Goal: Information Seeking & Learning: Compare options

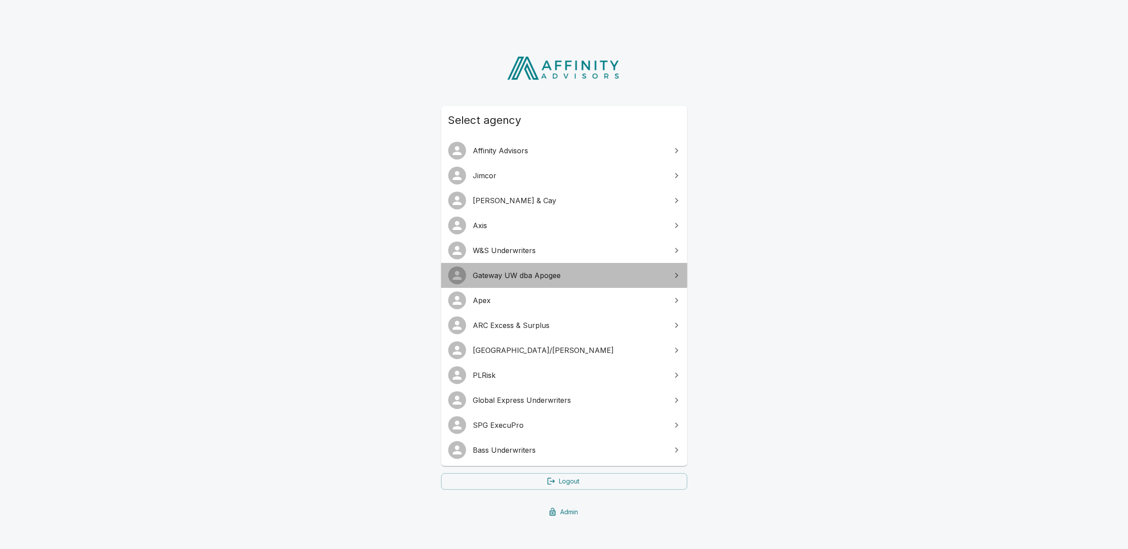
click at [538, 282] on link "Gateway UW dba Apogee" at bounding box center [564, 275] width 246 height 25
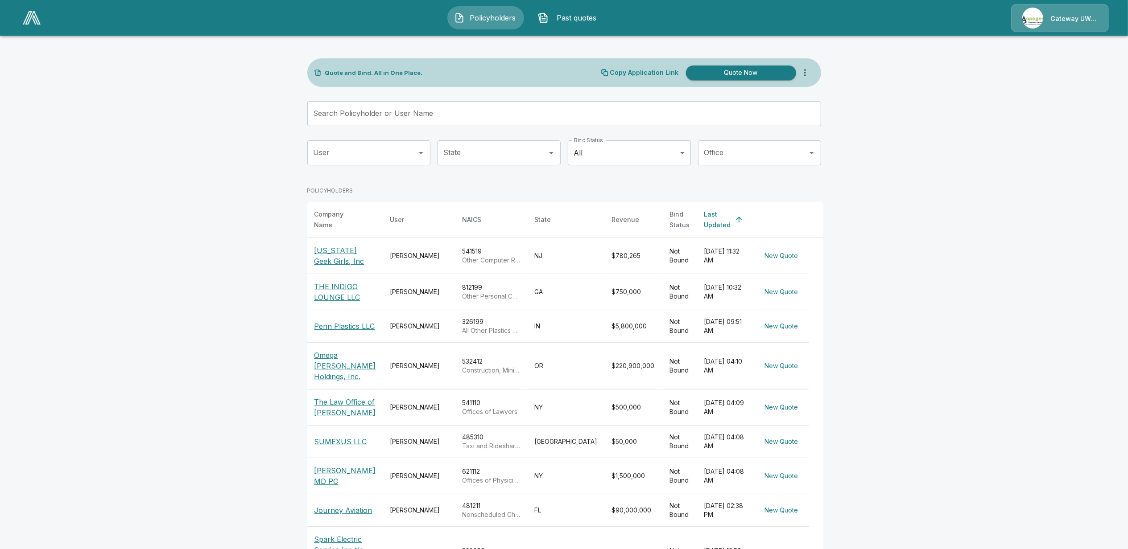
click at [28, 17] on img at bounding box center [32, 17] width 18 height 13
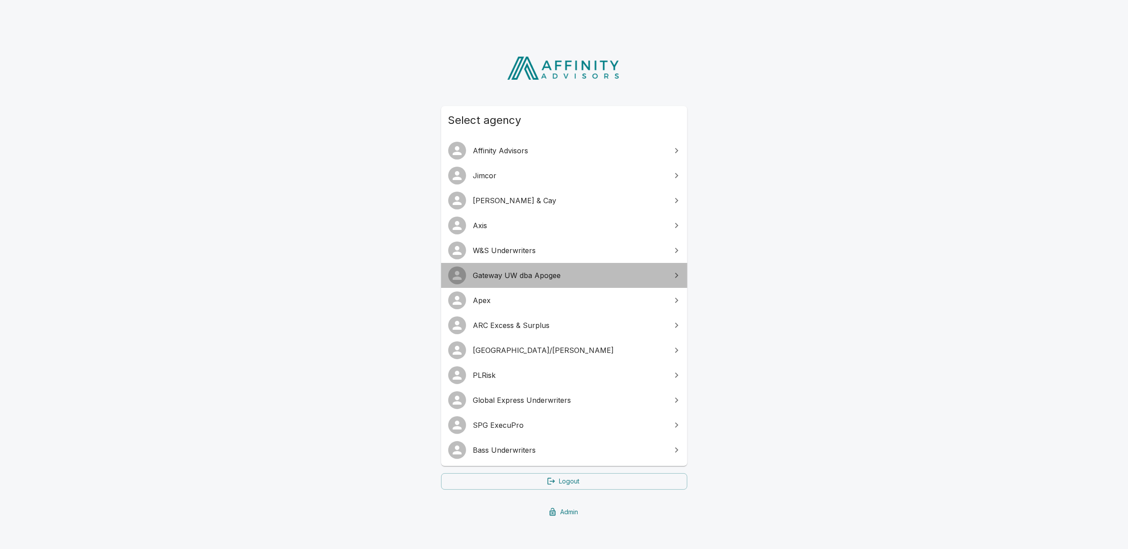
click at [516, 270] on span "Gateway UW dba Apogee" at bounding box center [569, 275] width 193 height 11
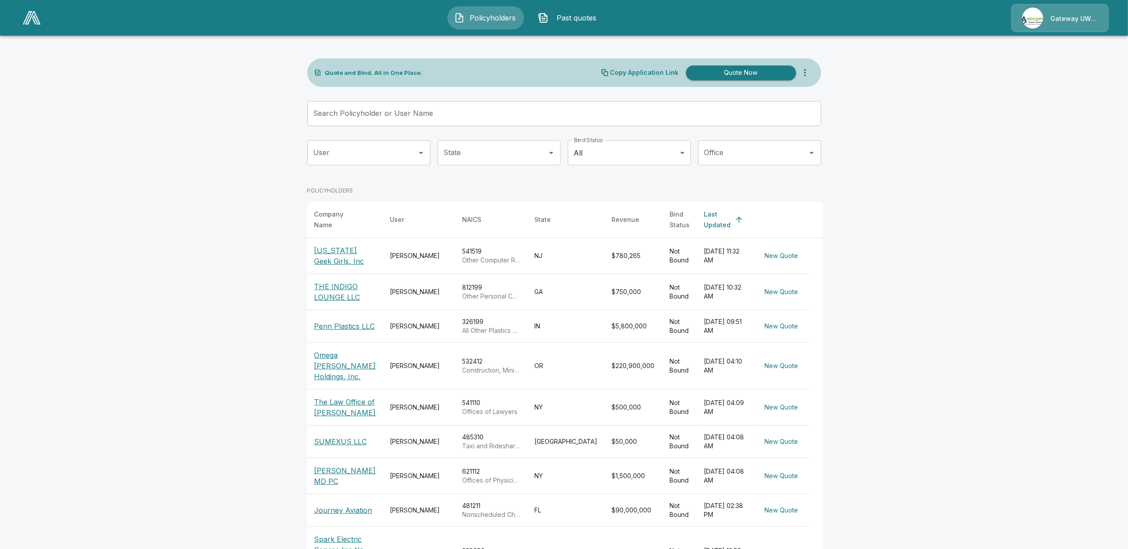
click at [782, 248] on button "New Quote" at bounding box center [781, 256] width 41 height 17
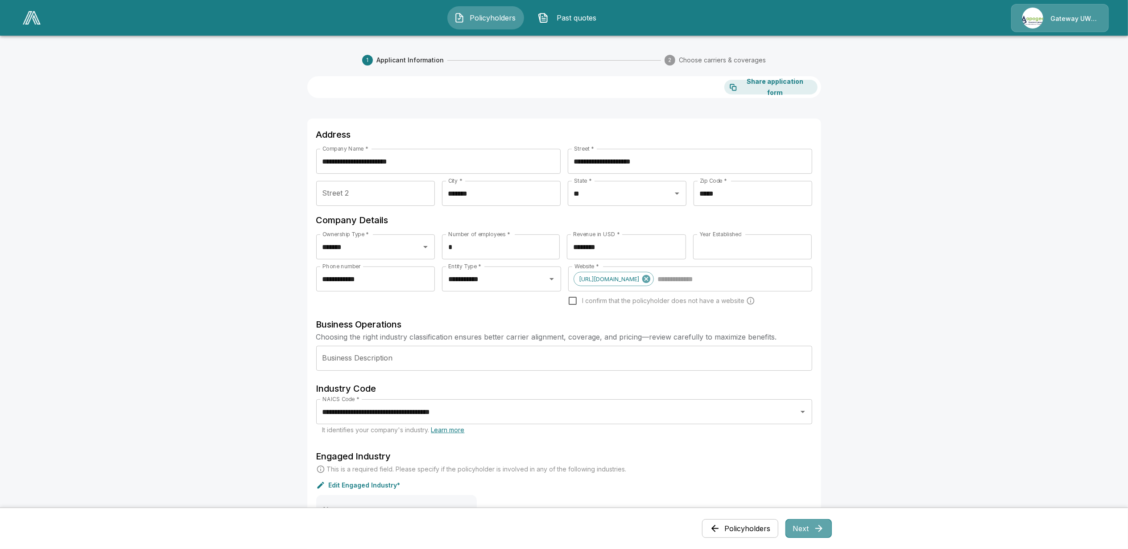
click at [824, 530] on icon "button" at bounding box center [819, 529] width 11 height 11
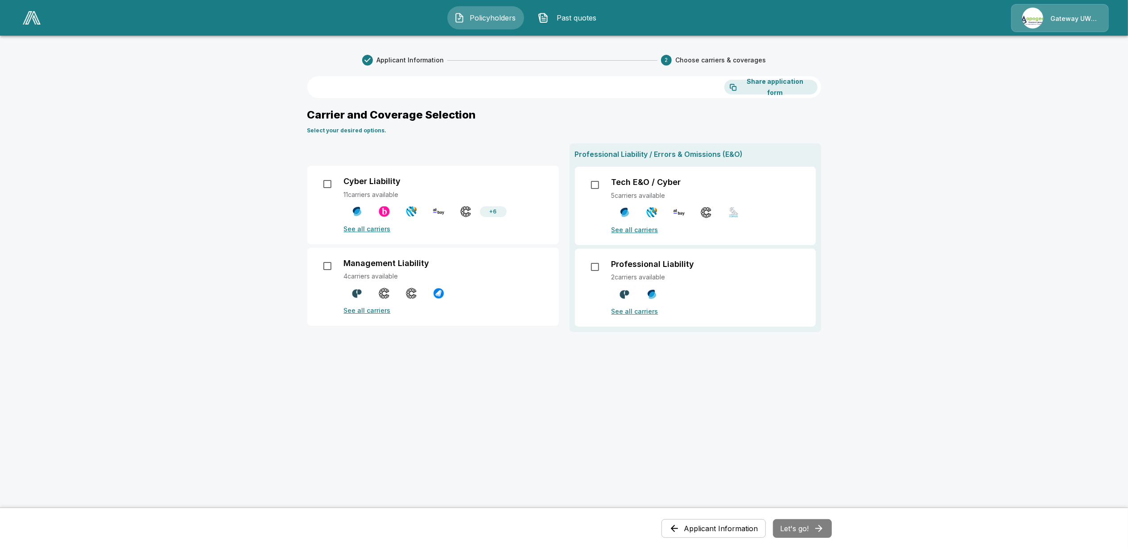
click at [364, 227] on p "See all carriers" at bounding box center [446, 228] width 204 height 9
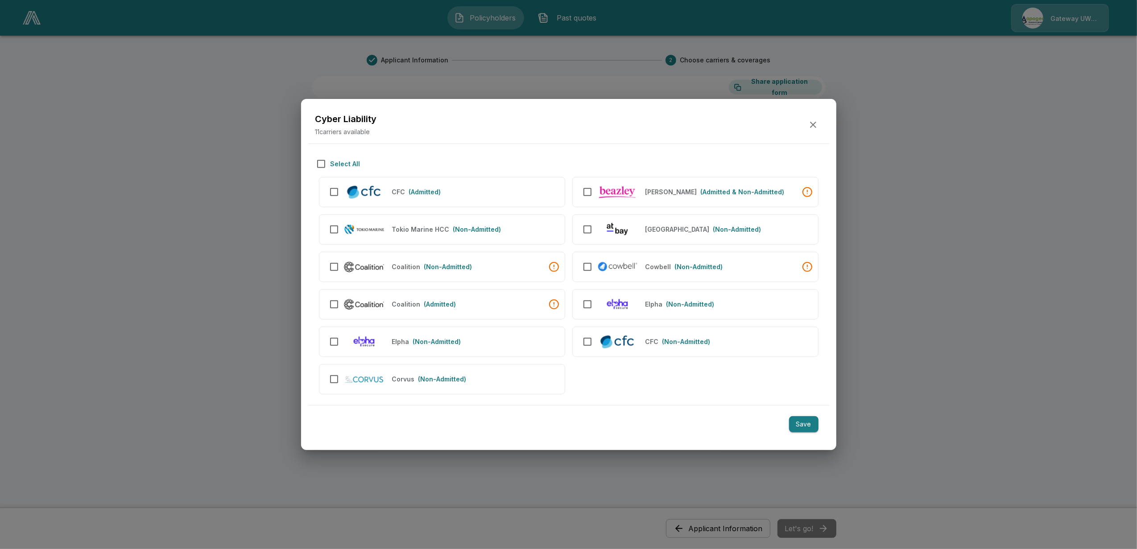
click at [923, 299] on div at bounding box center [568, 274] width 1137 height 549
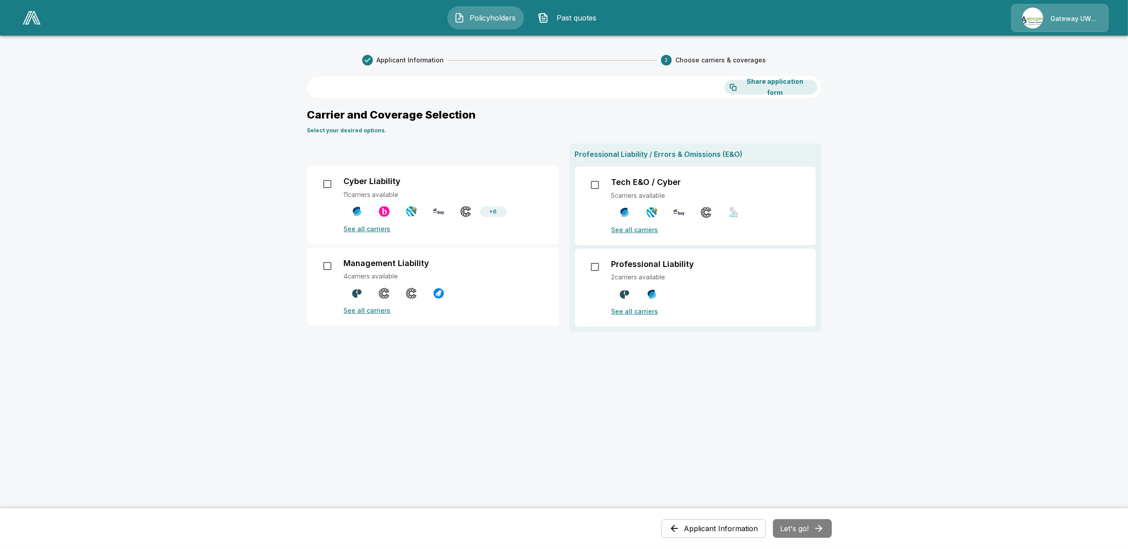
click at [636, 229] on p "See all carriers" at bounding box center [708, 229] width 194 height 9
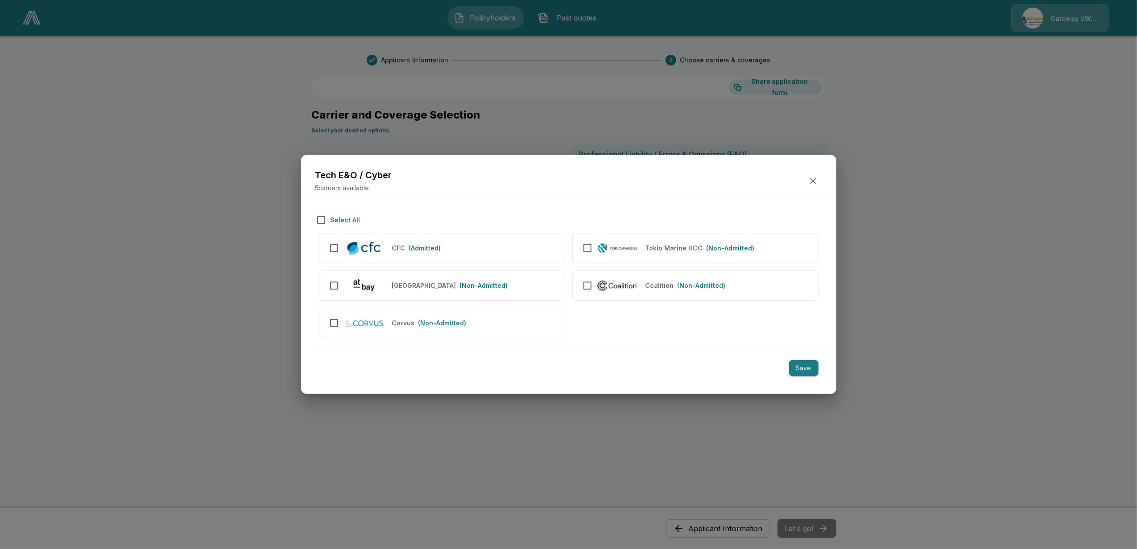
click at [931, 286] on div at bounding box center [568, 274] width 1137 height 549
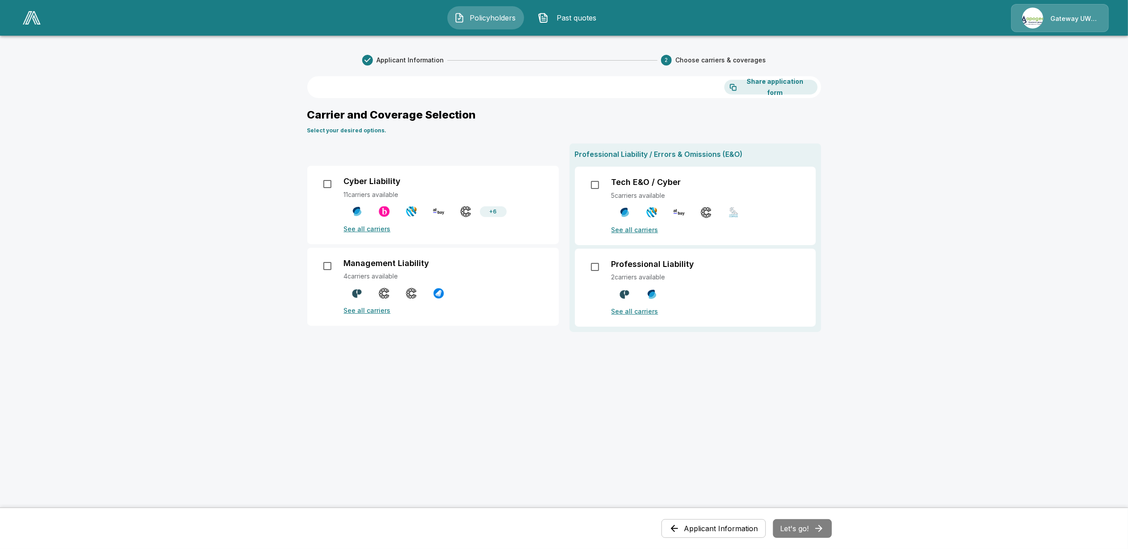
click at [374, 311] on p "See all carriers" at bounding box center [446, 310] width 204 height 9
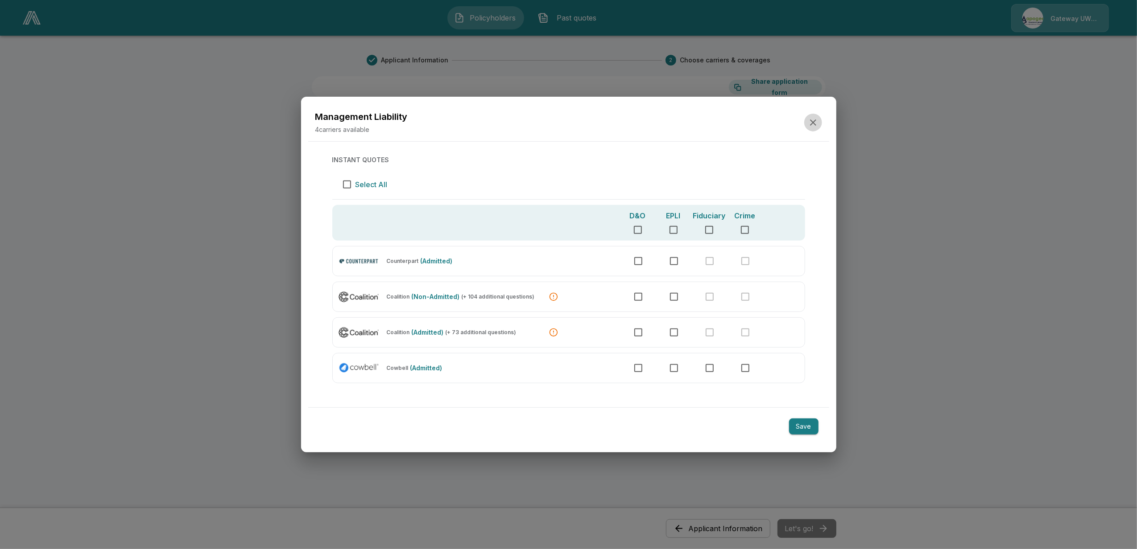
click at [810, 120] on icon "button" at bounding box center [813, 122] width 11 height 11
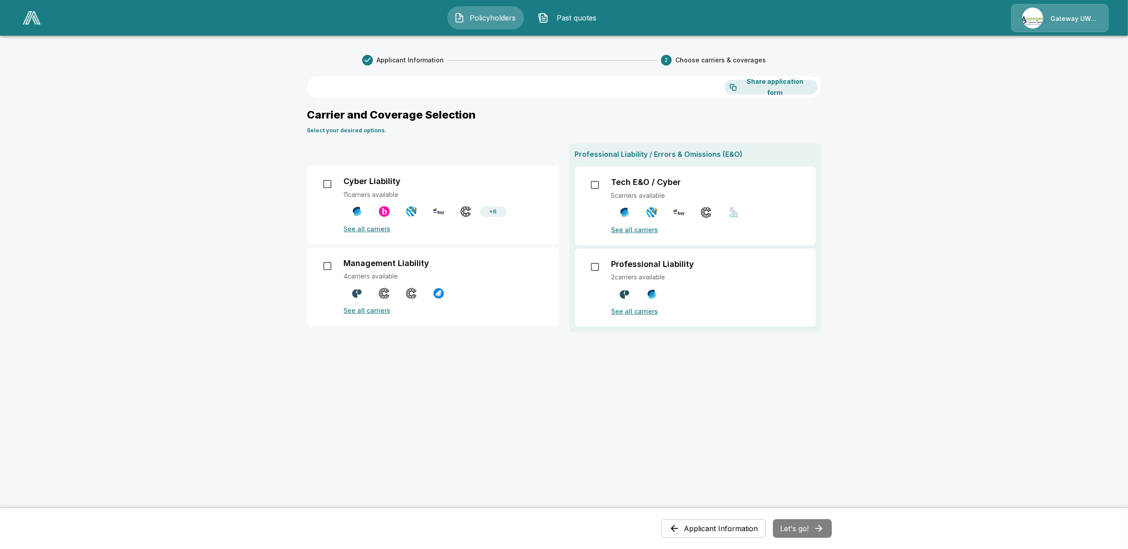
click at [566, 17] on span "Past quotes" at bounding box center [576, 17] width 49 height 11
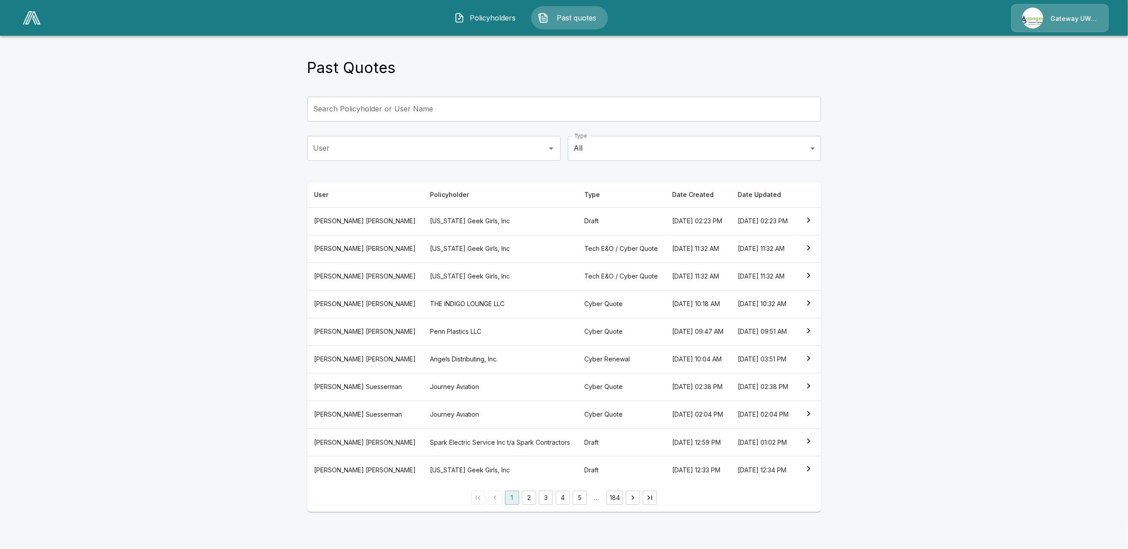
scroll to position [24, 0]
click at [372, 425] on th "Andrew Suesserman" at bounding box center [365, 415] width 116 height 28
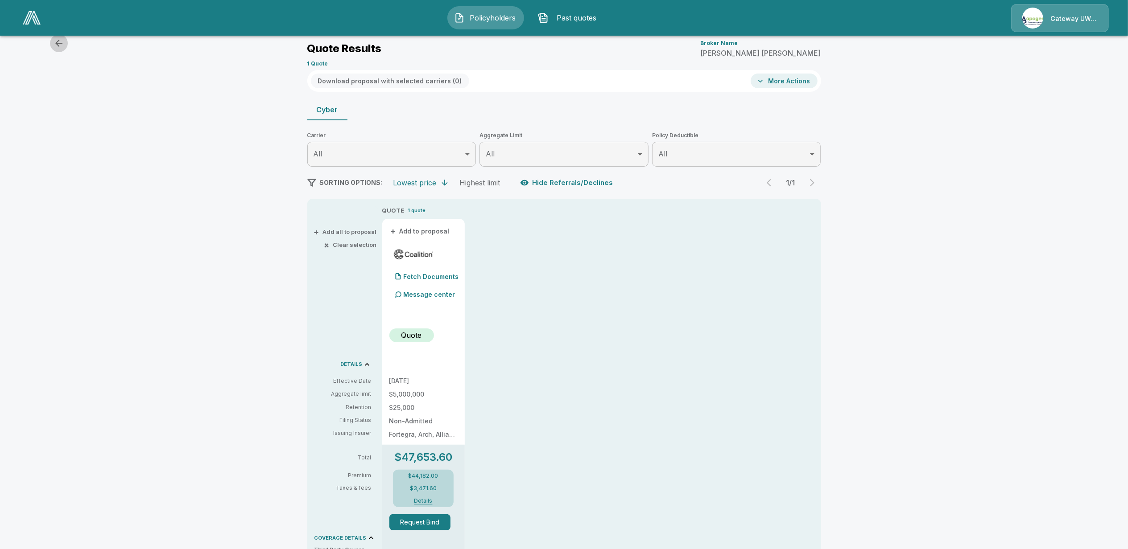
click at [60, 43] on icon "button" at bounding box center [58, 43] width 7 height 7
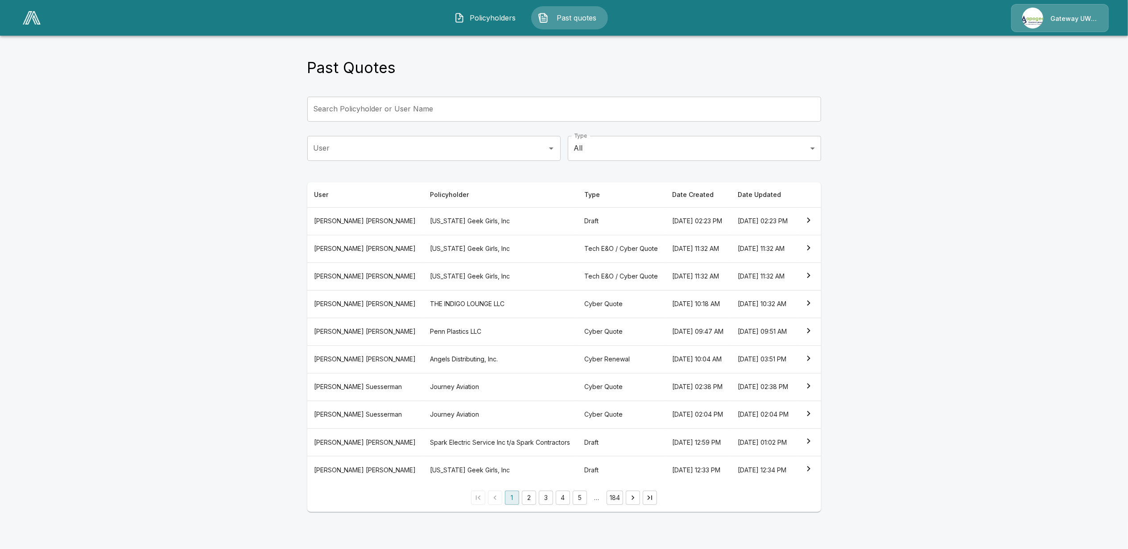
click at [423, 401] on th "Journey Aviation" at bounding box center [500, 387] width 154 height 28
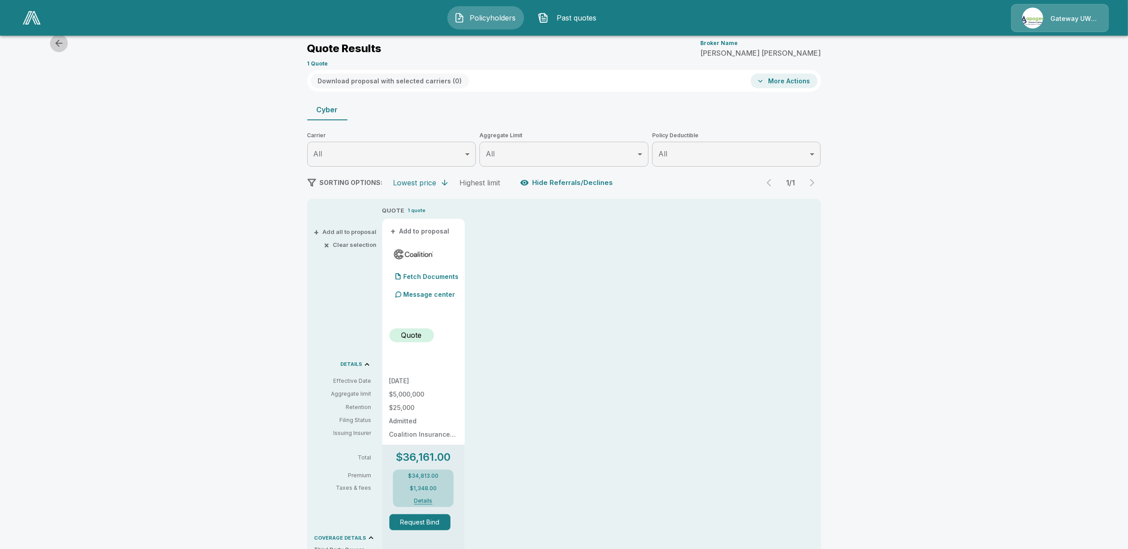
click at [58, 44] on icon "button" at bounding box center [59, 43] width 11 height 11
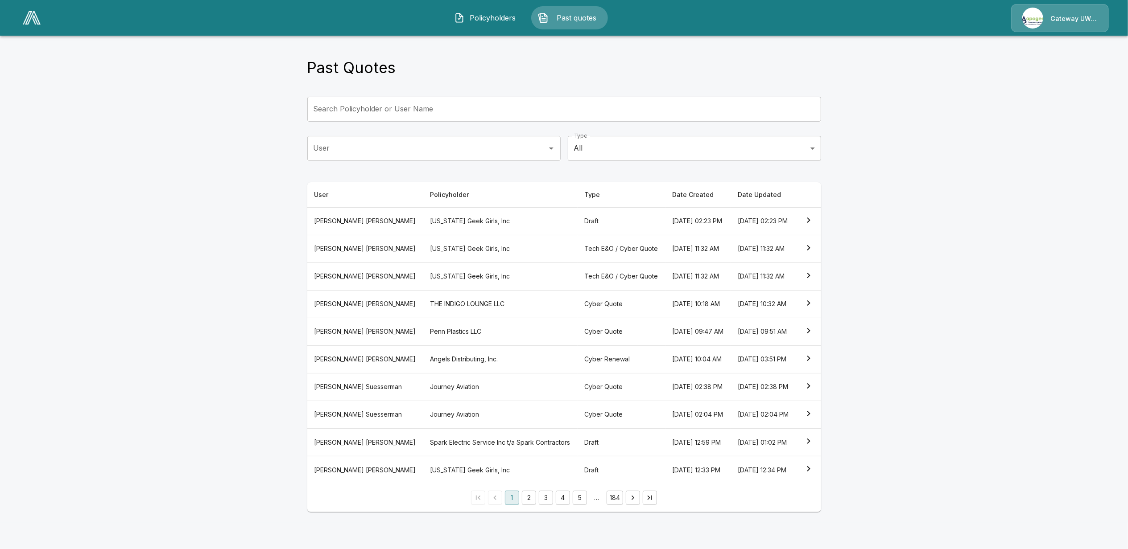
click at [423, 297] on th "THE INDIGO LOUNGE LLC" at bounding box center [500, 304] width 154 height 28
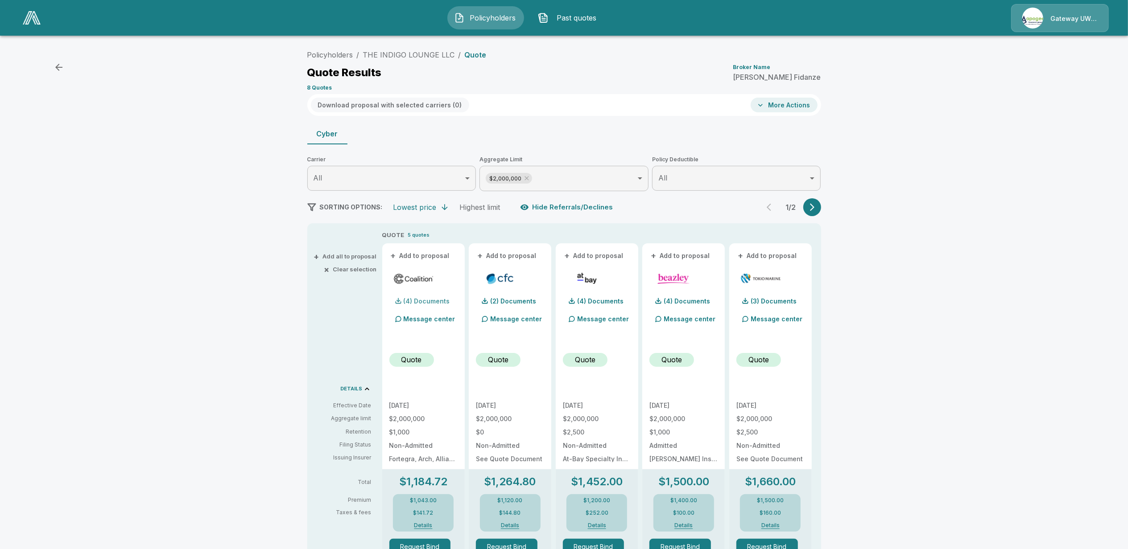
click at [422, 301] on p "(4) Documents" at bounding box center [427, 301] width 46 height 6
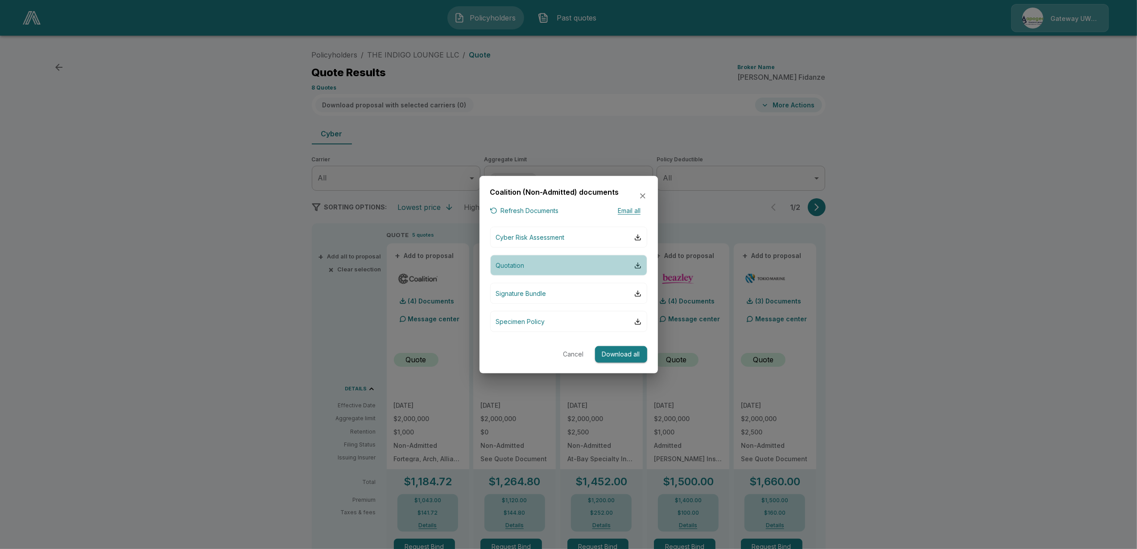
click at [529, 265] on button "Quotation" at bounding box center [568, 265] width 157 height 21
click at [888, 220] on div at bounding box center [568, 274] width 1137 height 549
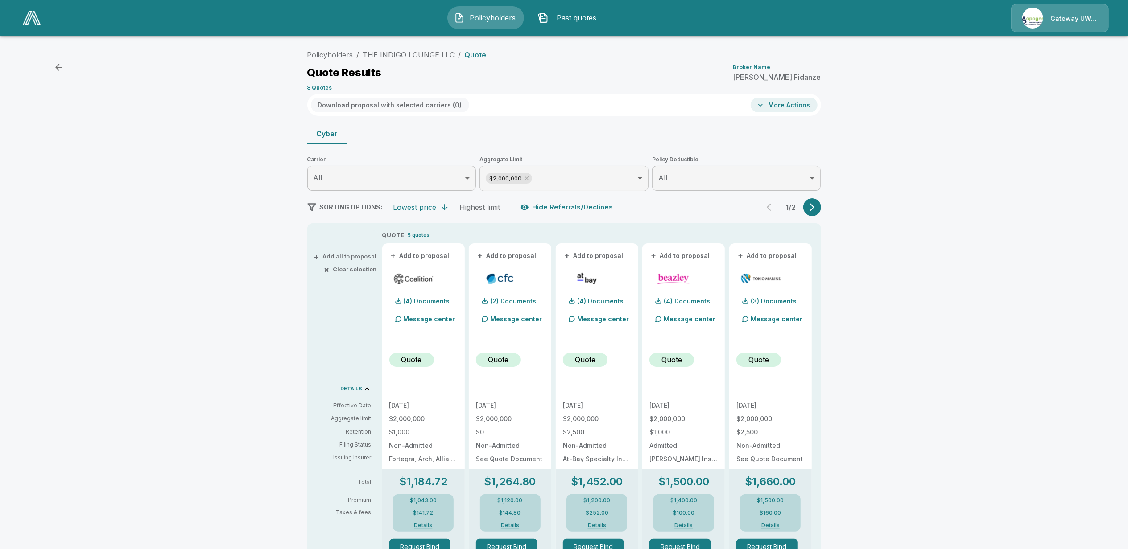
click at [429, 255] on button "+ Add to proposal" at bounding box center [420, 256] width 62 height 10
click at [523, 257] on button "+ Add to proposal" at bounding box center [507, 256] width 62 height 10
click at [379, 104] on button "Download proposal with selected carriers ( 2 )" at bounding box center [390, 105] width 158 height 15
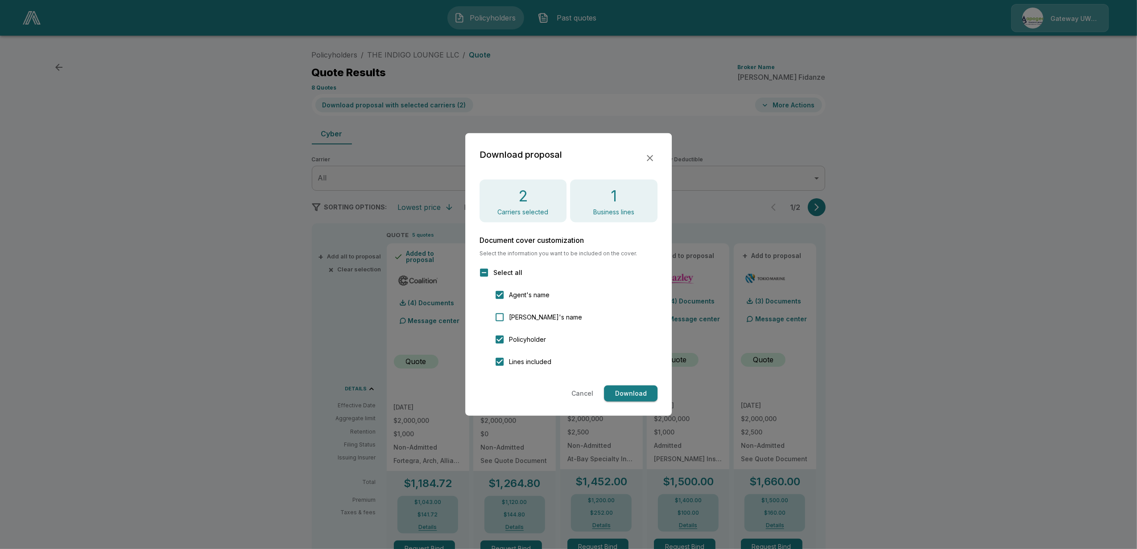
drag, startPoint x: 631, startPoint y: 392, endPoint x: 593, endPoint y: 407, distance: 40.7
click at [632, 392] on button "Download" at bounding box center [631, 394] width 54 height 17
click at [227, 286] on div at bounding box center [568, 274] width 1137 height 549
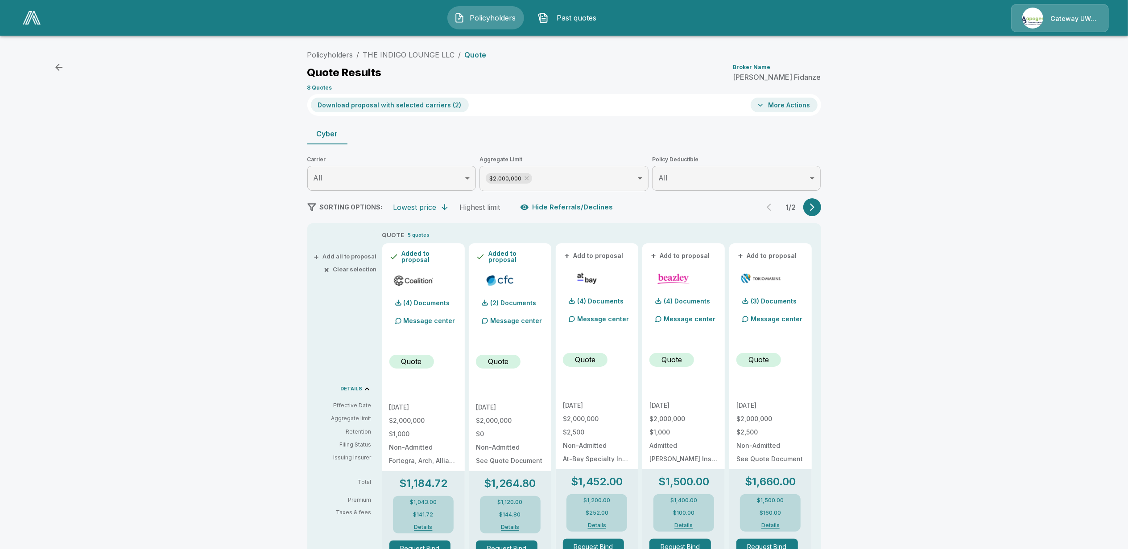
click at [817, 204] on icon "button" at bounding box center [812, 207] width 9 height 9
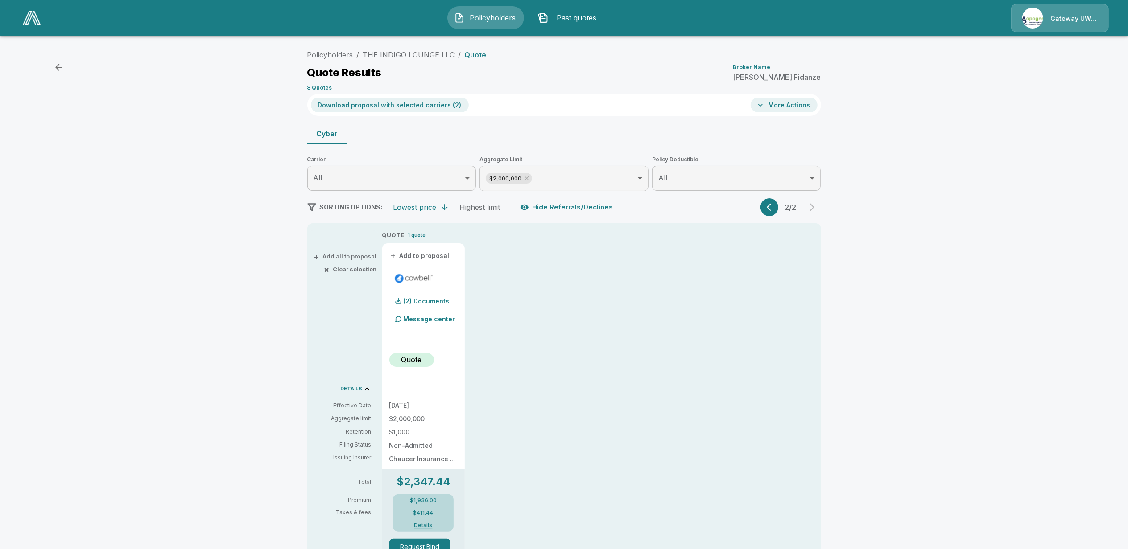
click at [588, 20] on span "Past quotes" at bounding box center [576, 17] width 49 height 11
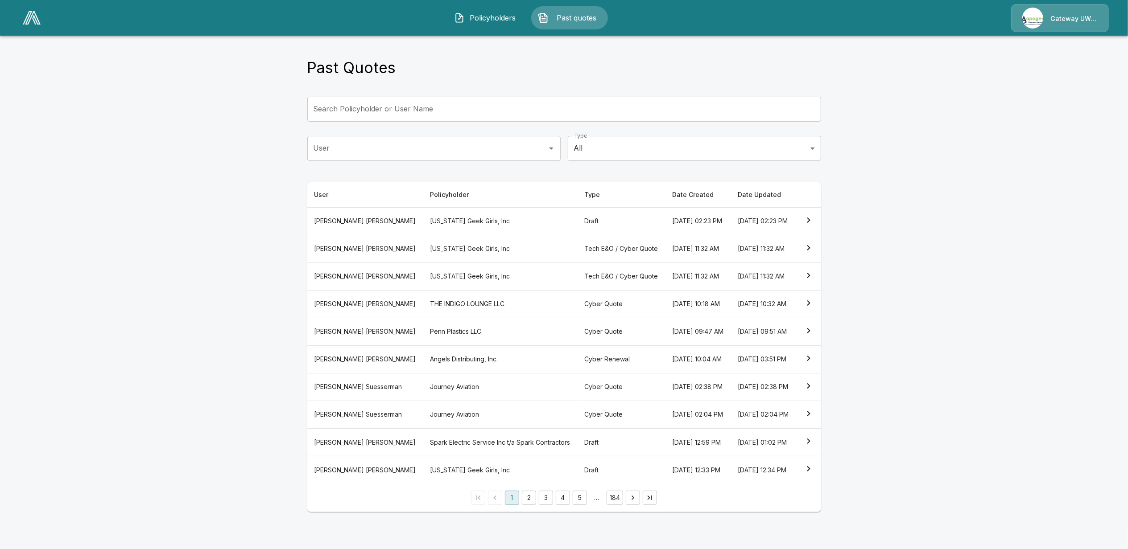
scroll to position [24, 0]
click at [545, 505] on button "3" at bounding box center [546, 498] width 14 height 14
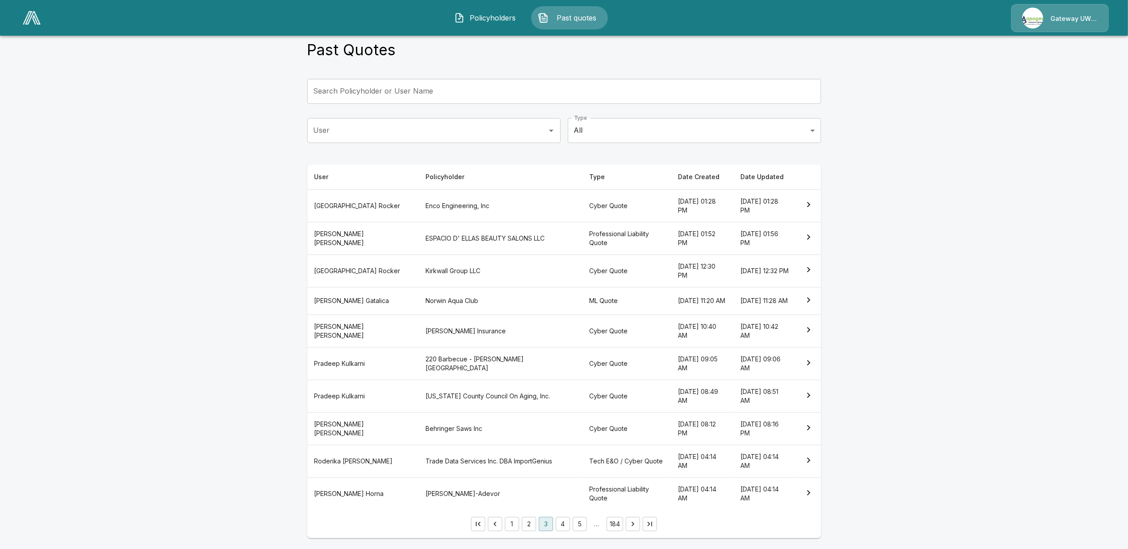
click at [418, 426] on th "Behringer Saws Inc" at bounding box center [500, 429] width 164 height 33
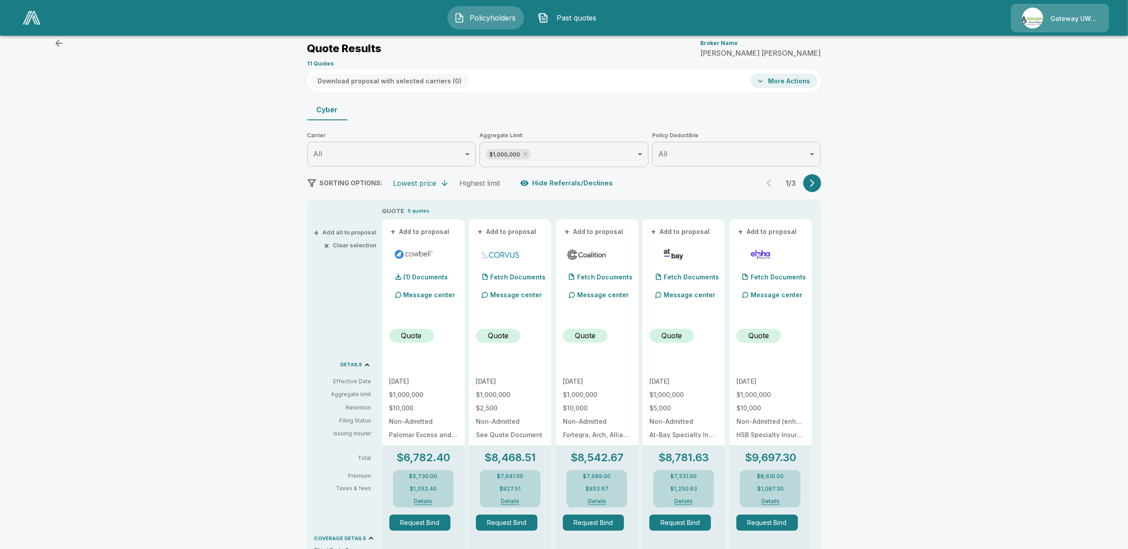
click at [814, 182] on icon "button" at bounding box center [812, 183] width 9 height 9
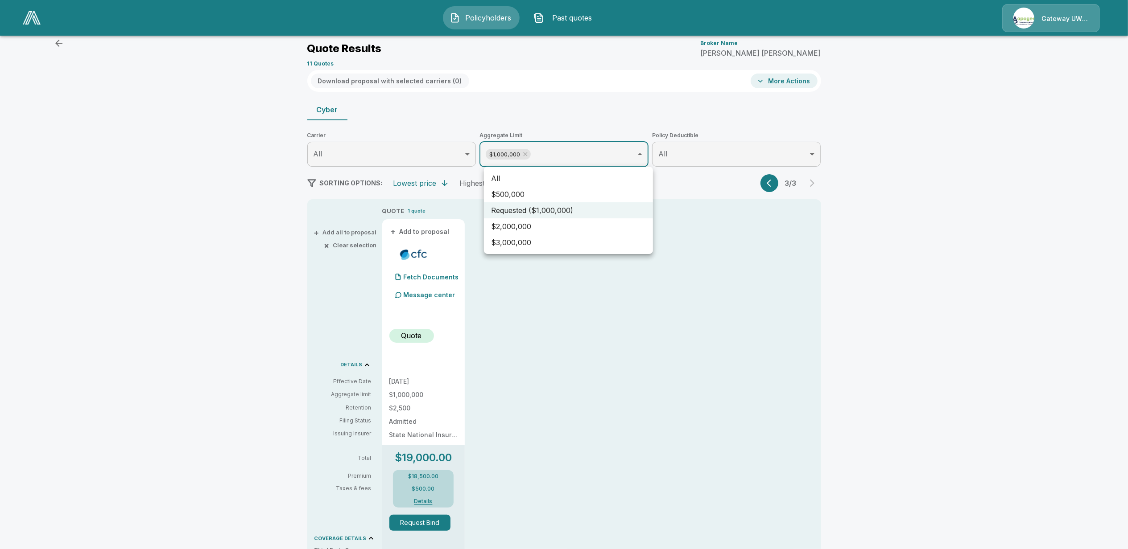
click at [620, 156] on body "Policyholders Past quotes Gateway UW dba Apogee Policyholders / Behringer Saws …" at bounding box center [564, 421] width 1128 height 891
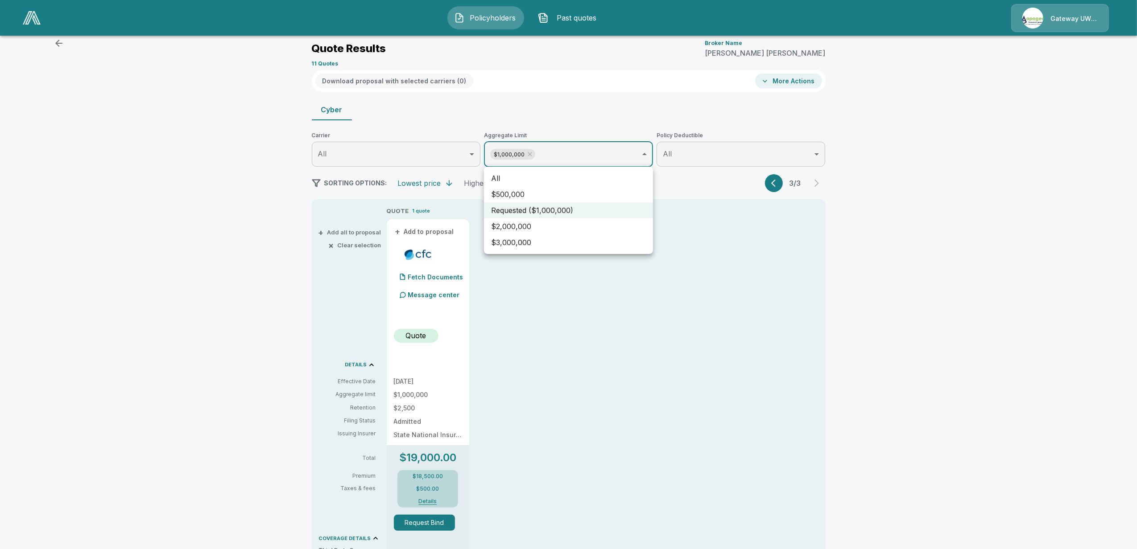
drag, startPoint x: 502, startPoint y: 178, endPoint x: 566, endPoint y: 216, distance: 74.0
click at [503, 178] on li "All" at bounding box center [568, 178] width 169 height 16
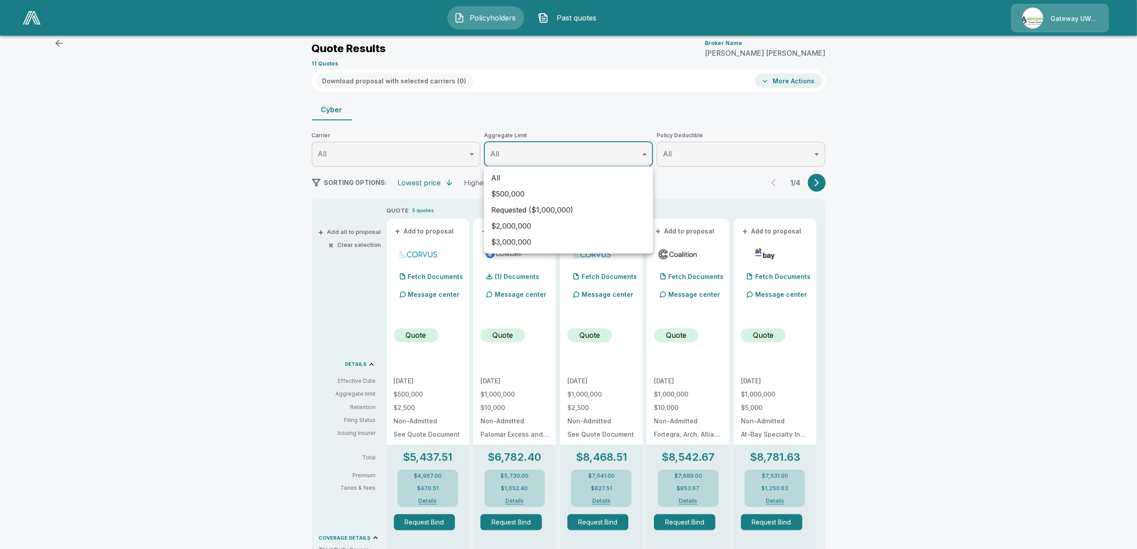
click at [818, 187] on div at bounding box center [568, 274] width 1137 height 549
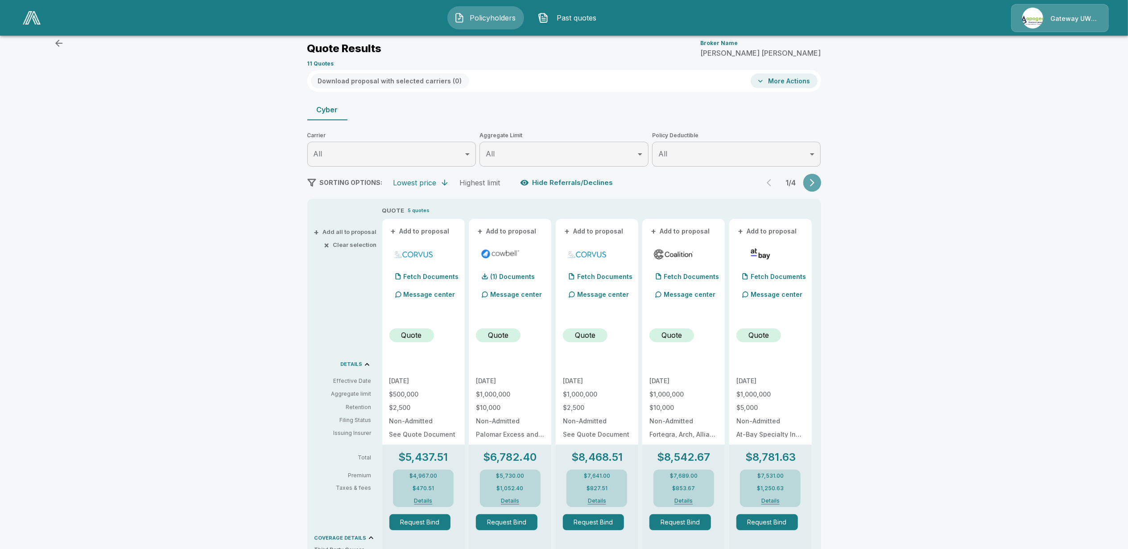
click at [816, 186] on icon "button" at bounding box center [812, 182] width 9 height 9
click at [816, 184] on icon "button" at bounding box center [812, 182] width 9 height 9
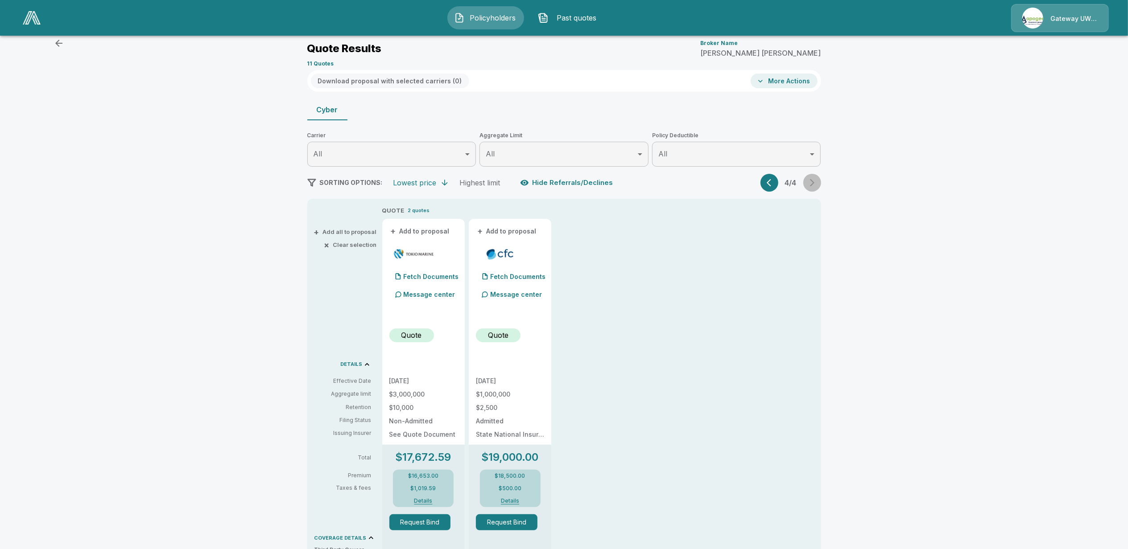
click at [816, 184] on div "4 / 4" at bounding box center [790, 183] width 61 height 18
click at [668, 392] on div "QUOTE 2 quotes + Add to proposal Fetch Documents Message center Quote 10/1/2025…" at bounding box center [601, 497] width 439 height 583
click at [575, 18] on span "Past quotes" at bounding box center [576, 17] width 49 height 11
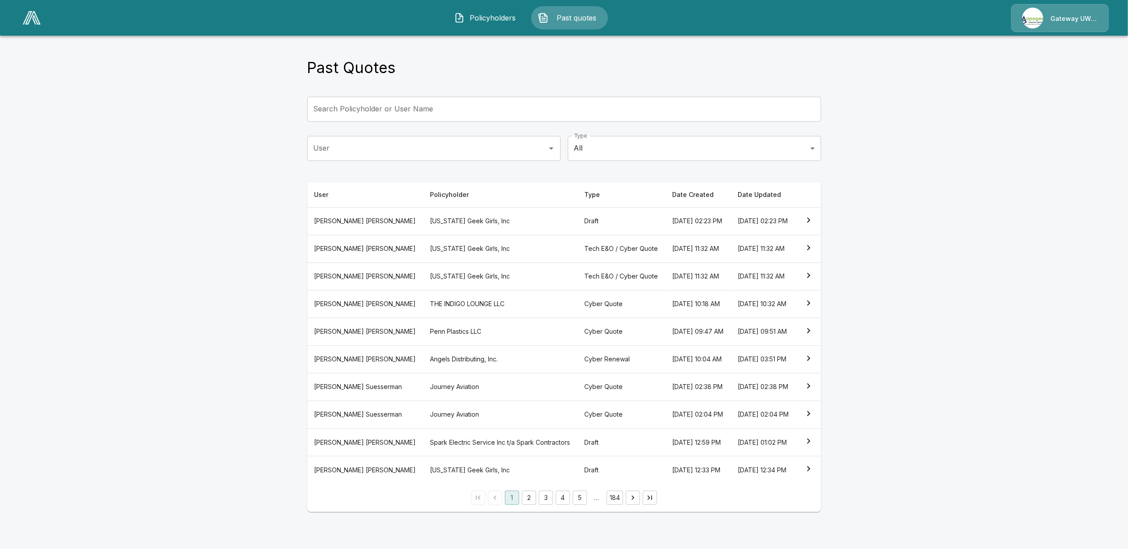
click at [423, 327] on th "Penn Plastics LLC" at bounding box center [500, 332] width 154 height 28
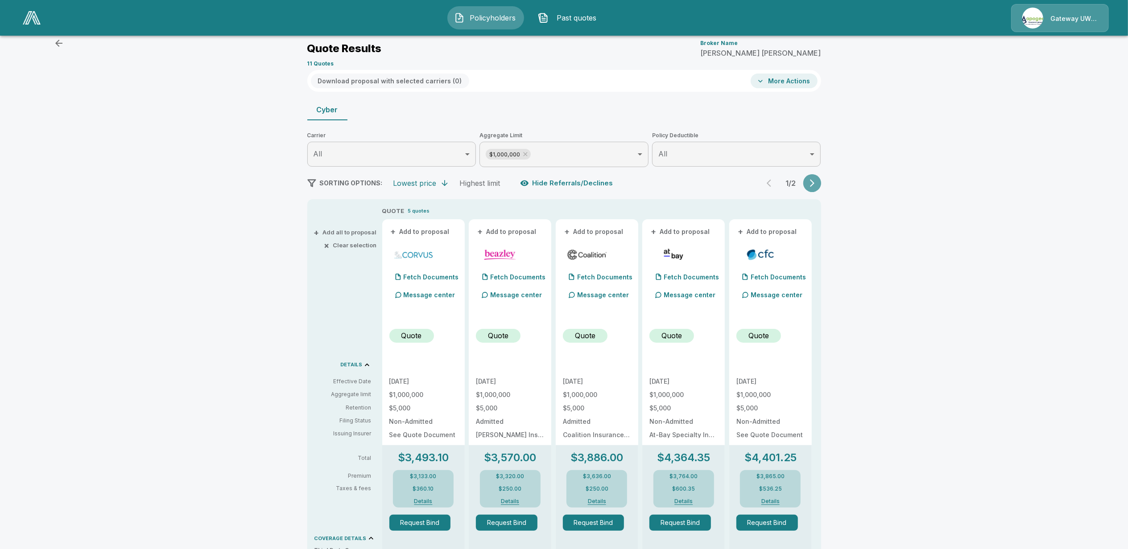
click at [815, 179] on icon "button" at bounding box center [812, 183] width 9 height 9
click at [815, 178] on div "2 / 2" at bounding box center [790, 183] width 61 height 18
click at [776, 184] on icon "button" at bounding box center [771, 183] width 9 height 9
click at [778, 184] on div "1 / 2" at bounding box center [790, 183] width 61 height 18
click at [564, 11] on button "Past quotes" at bounding box center [569, 17] width 77 height 23
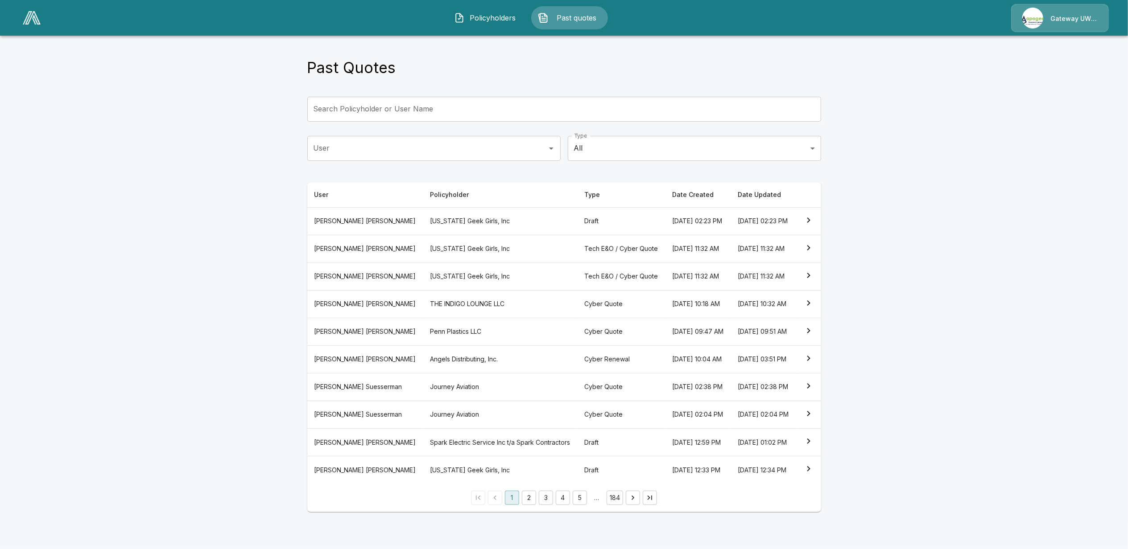
click at [423, 263] on th "New York Geek Girls, Inc" at bounding box center [500, 277] width 154 height 28
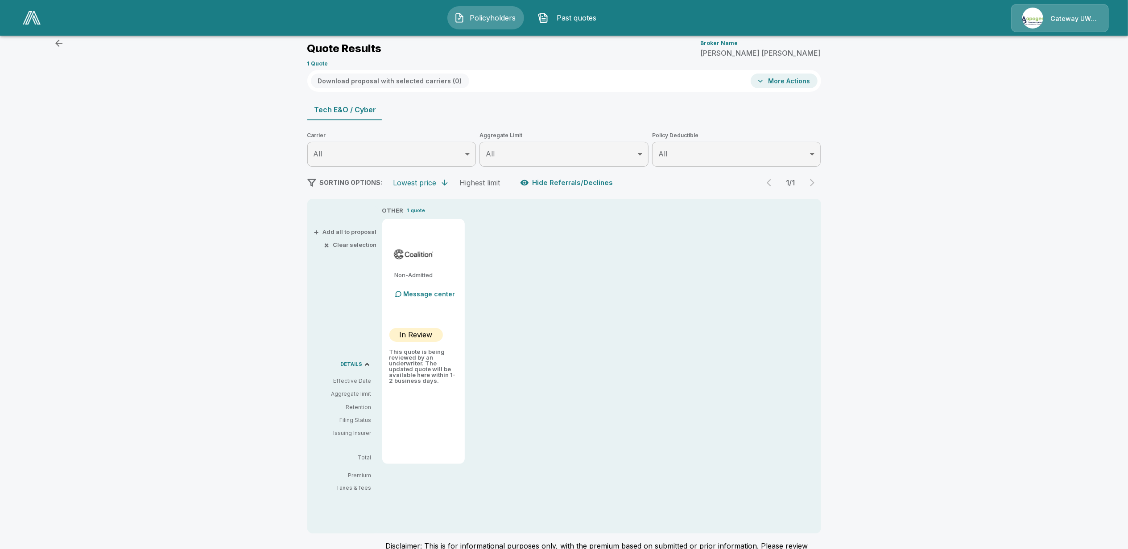
click at [434, 293] on p "Message center" at bounding box center [430, 293] width 52 height 9
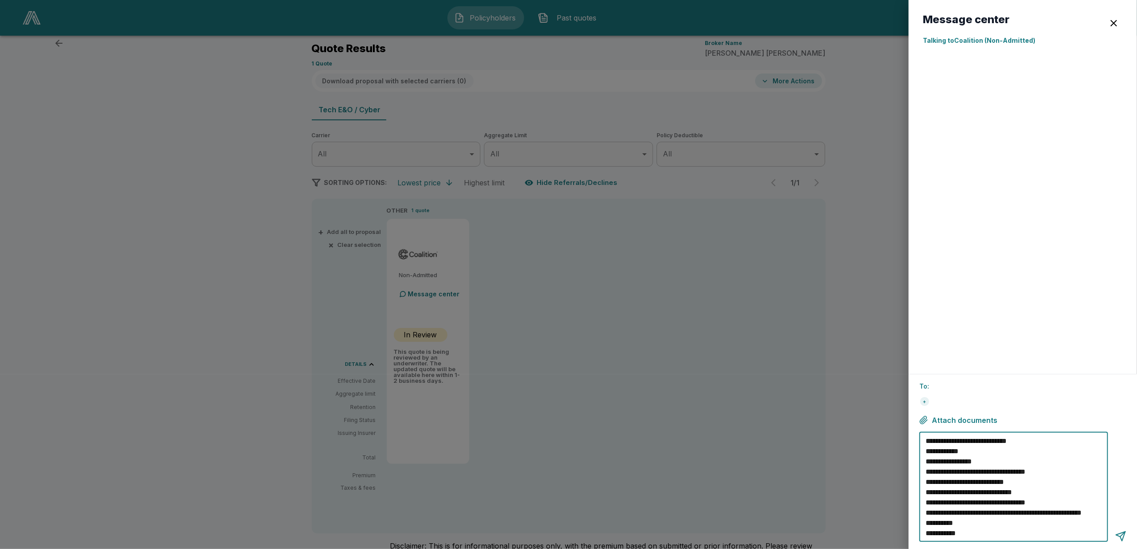
click at [972, 477] on textarea "**********" at bounding box center [1014, 487] width 179 height 103
click at [1112, 21] on div "button" at bounding box center [1113, 23] width 11 height 11
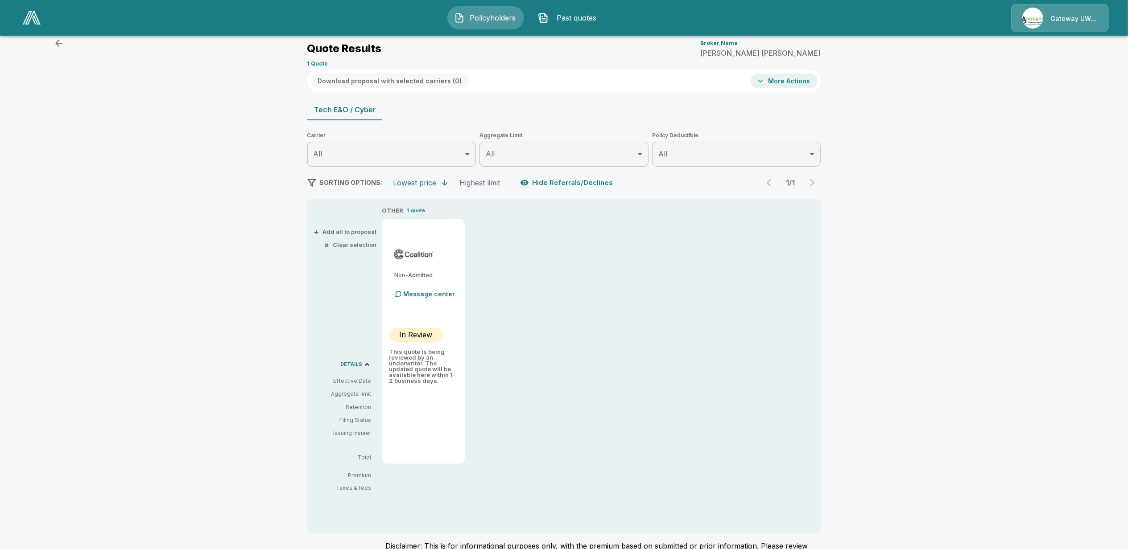
click at [246, 303] on div "Policyholders / New York Geek Girls, Inc / Quote Quote Results Broker Name Ryan…" at bounding box center [564, 311] width 1128 height 587
click at [1066, 15] on p "Gateway UW dba Apogee" at bounding box center [1073, 18] width 47 height 9
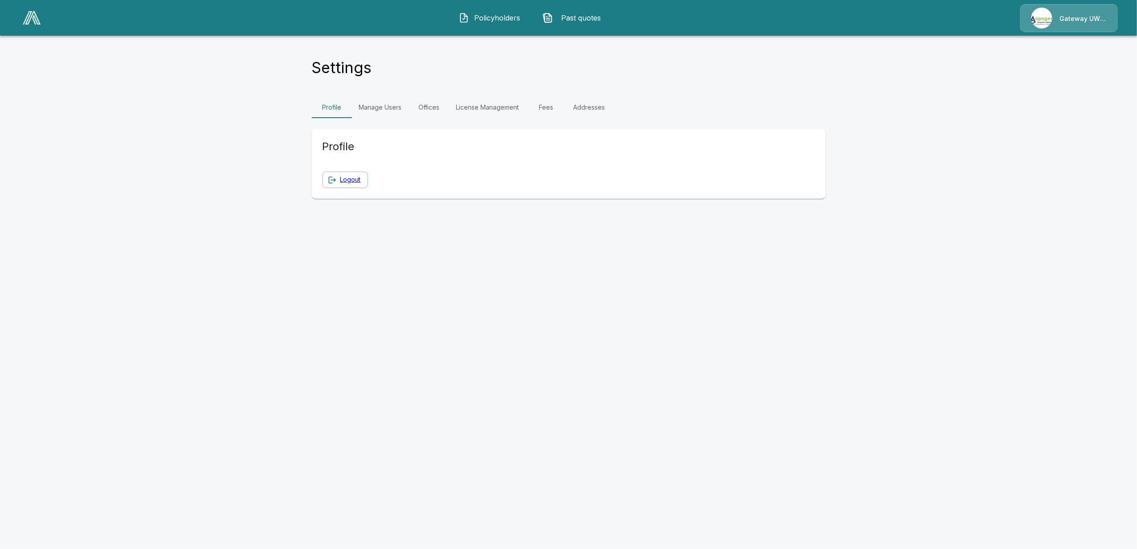
click at [479, 109] on link "License Management" at bounding box center [487, 107] width 77 height 21
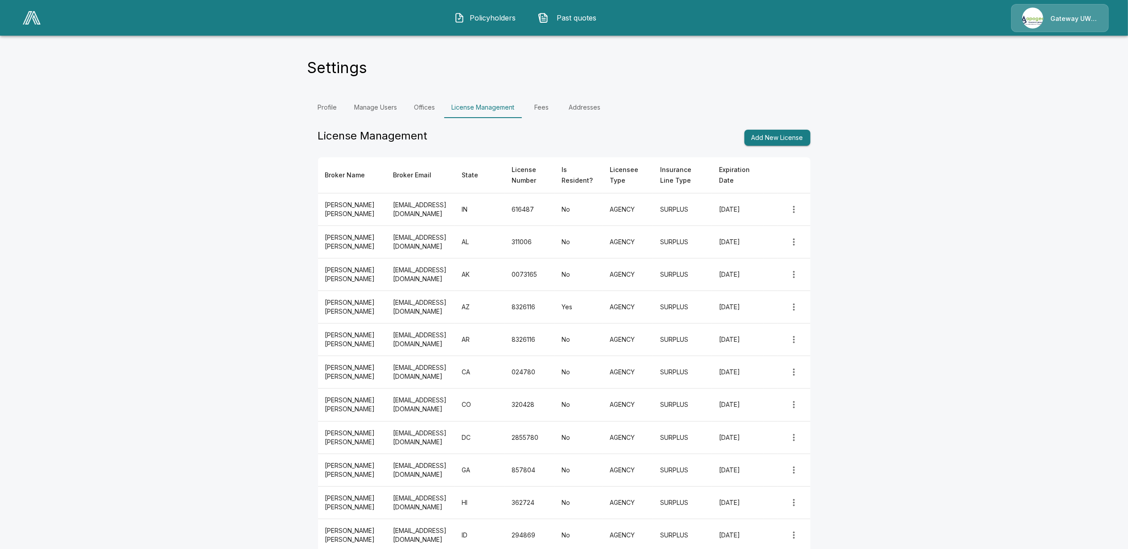
click at [550, 110] on link "Fees" at bounding box center [542, 107] width 40 height 21
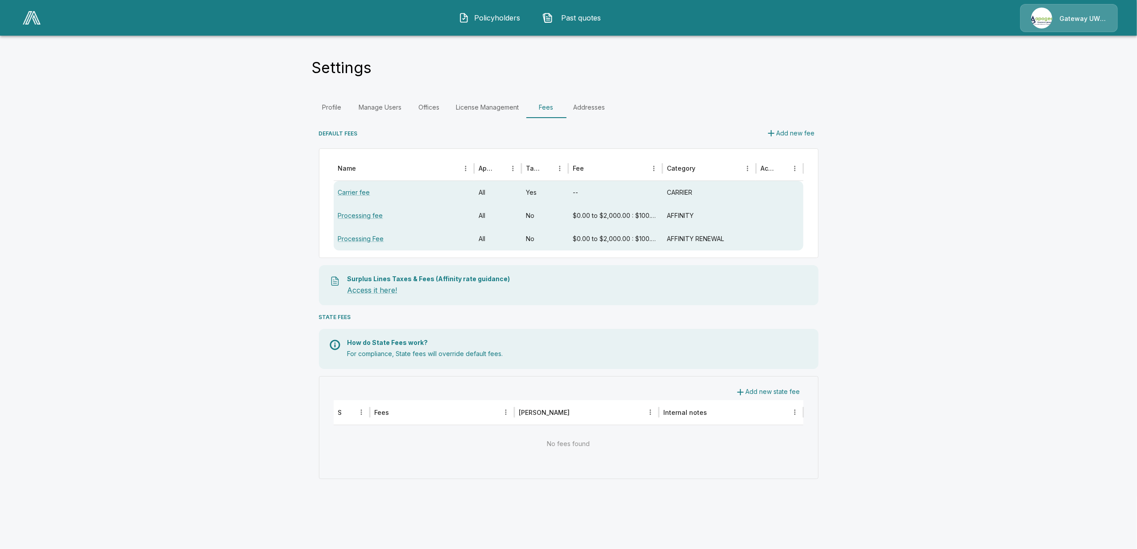
click at [581, 17] on span "Past quotes" at bounding box center [581, 17] width 49 height 11
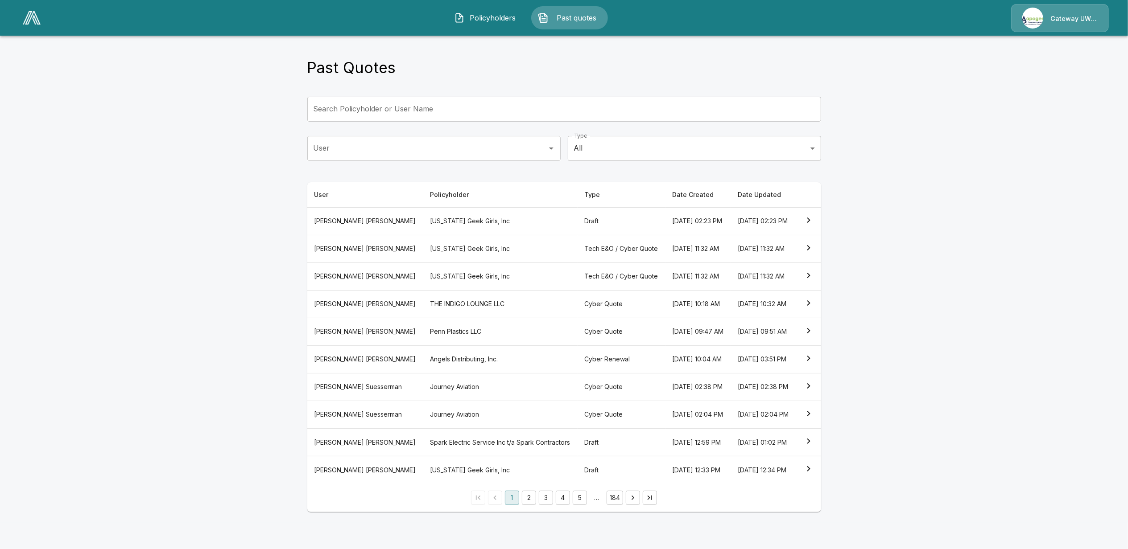
click at [423, 275] on th "New York Geek Girls, Inc" at bounding box center [500, 277] width 154 height 28
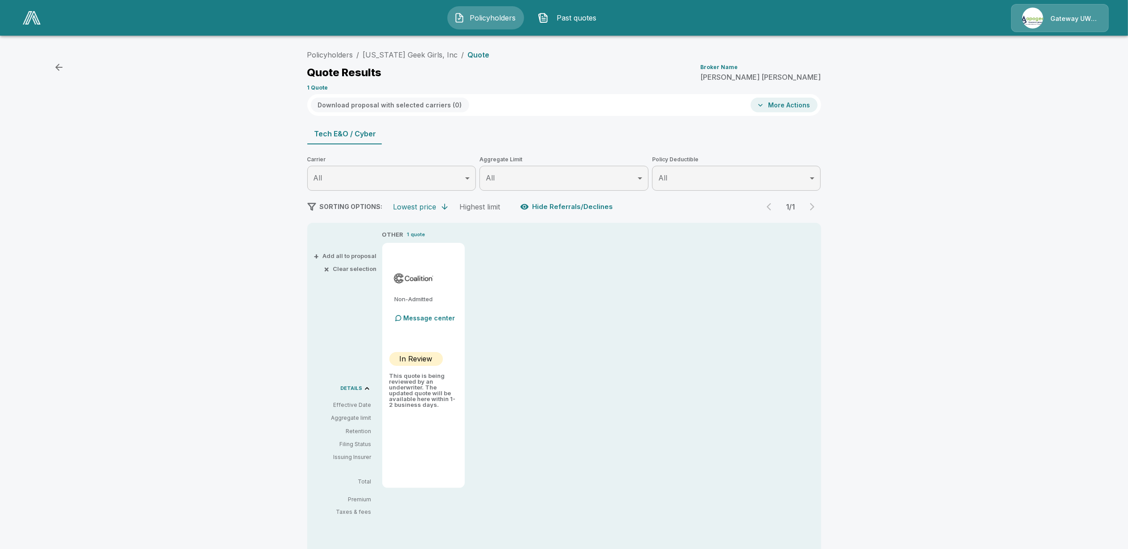
click at [574, 9] on button "Past quotes" at bounding box center [569, 17] width 77 height 23
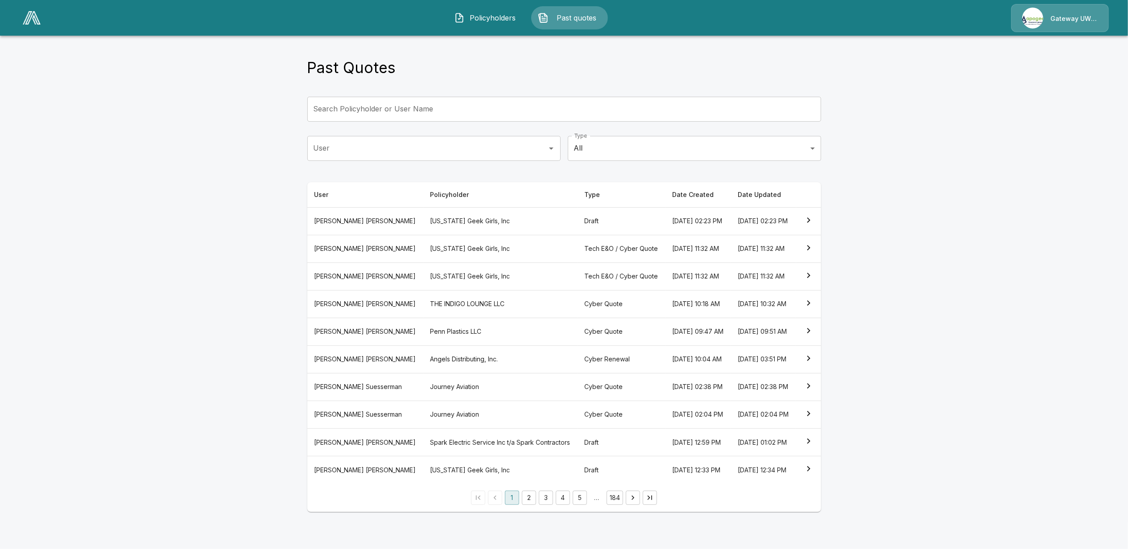
click at [423, 373] on th "Angels Distributing, Inc." at bounding box center [500, 360] width 154 height 28
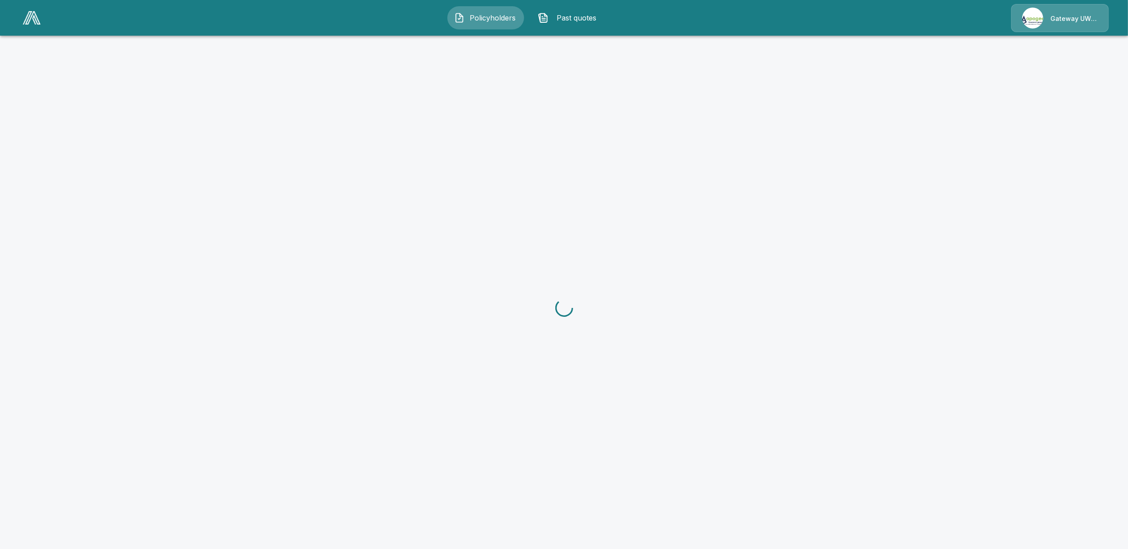
click at [573, 16] on span "Past quotes" at bounding box center [576, 17] width 49 height 11
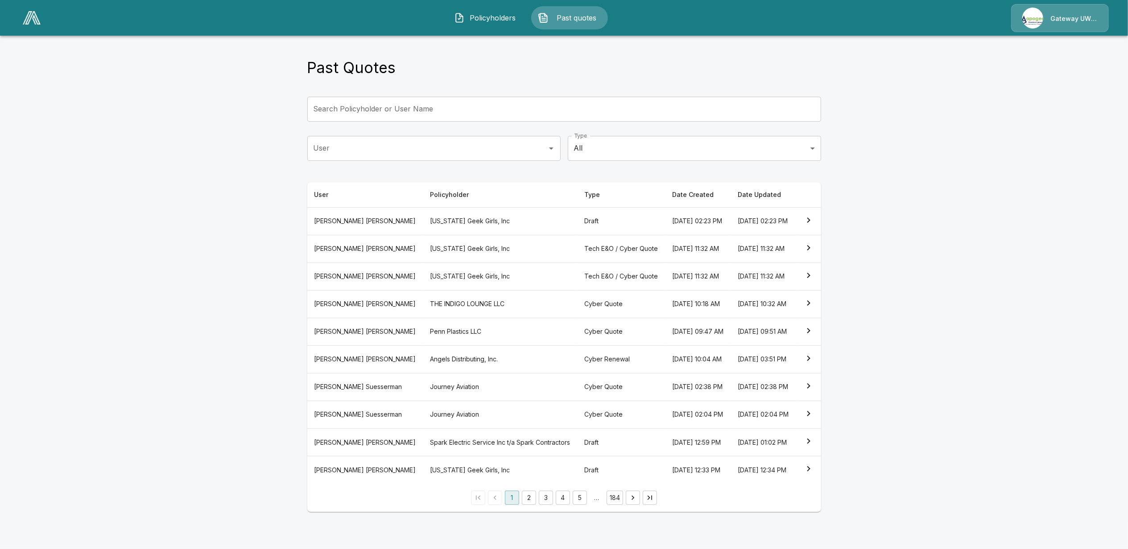
click at [374, 346] on th "Tony Spirovski" at bounding box center [365, 332] width 116 height 28
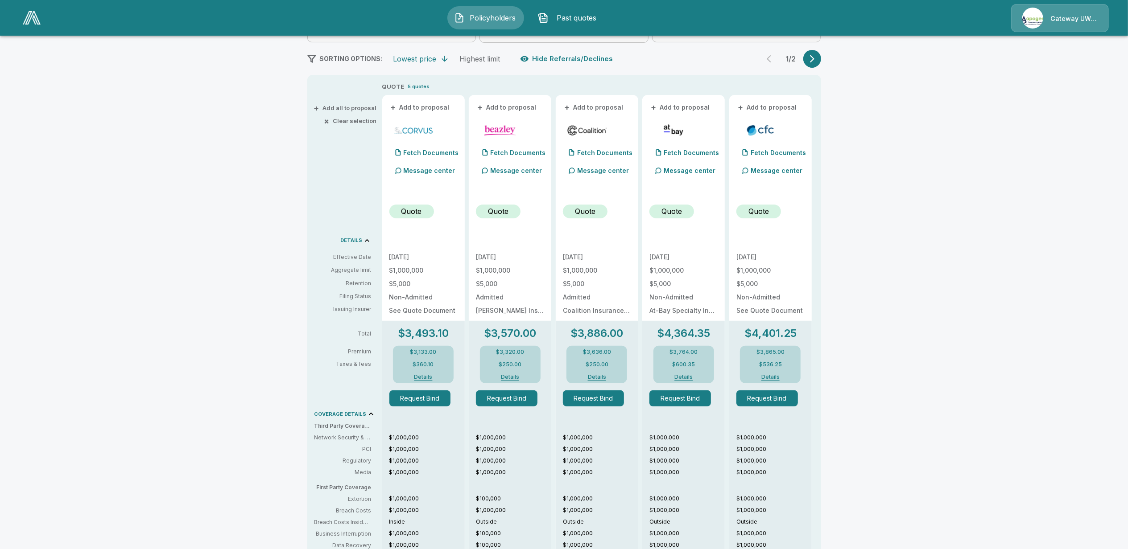
scroll to position [178, 0]
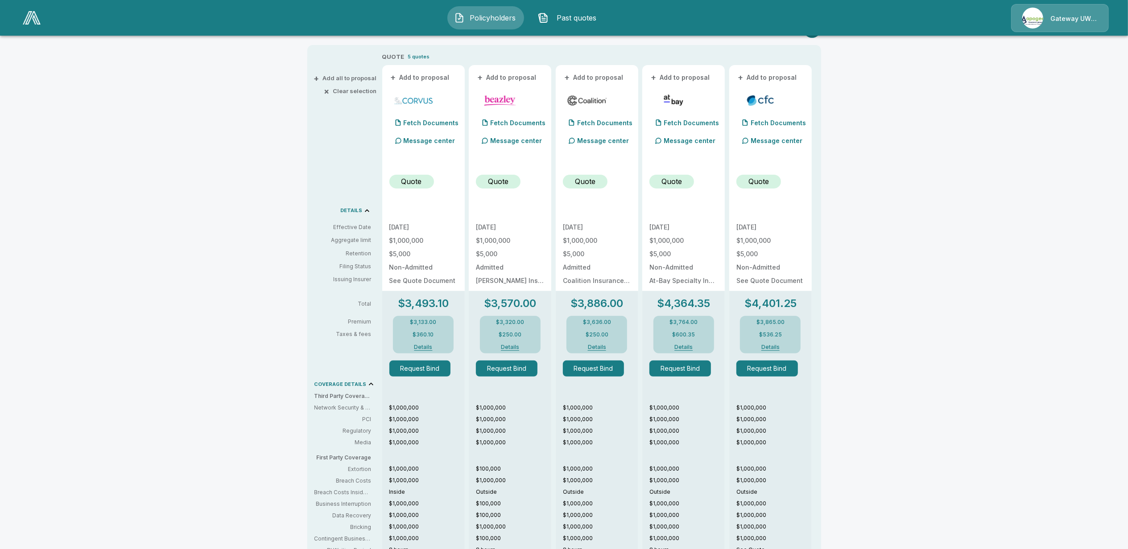
click at [425, 347] on button "Details" at bounding box center [423, 347] width 36 height 5
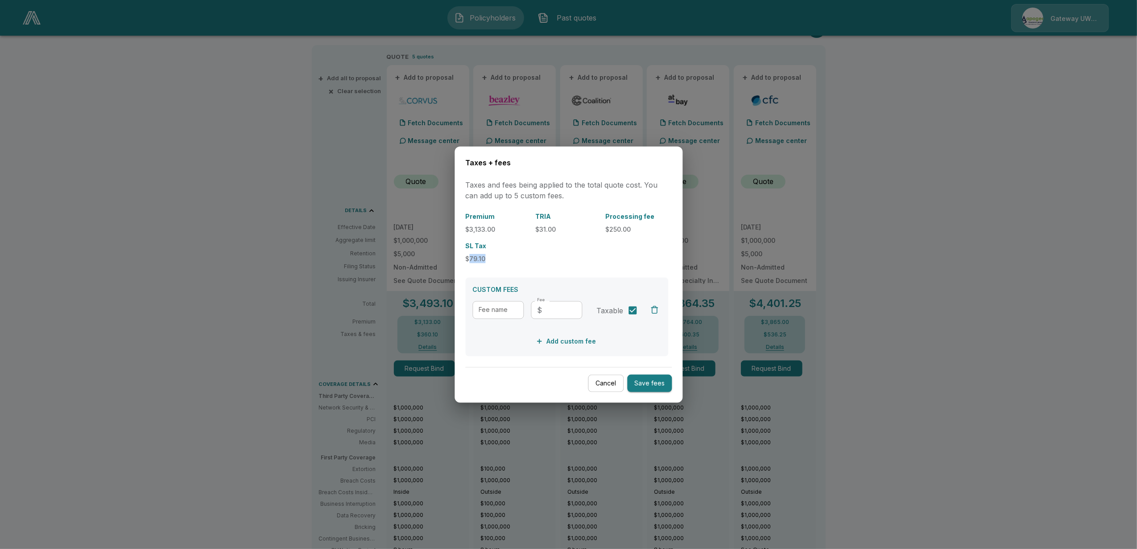
drag, startPoint x: 467, startPoint y: 257, endPoint x: 486, endPoint y: 257, distance: 18.3
click at [486, 257] on p "$79.10" at bounding box center [496, 258] width 63 height 9
drag, startPoint x: 486, startPoint y: 257, endPoint x: 478, endPoint y: 259, distance: 7.8
click at [478, 259] on p "$79.10" at bounding box center [496, 258] width 63 height 9
drag, startPoint x: 467, startPoint y: 257, endPoint x: 481, endPoint y: 257, distance: 14.3
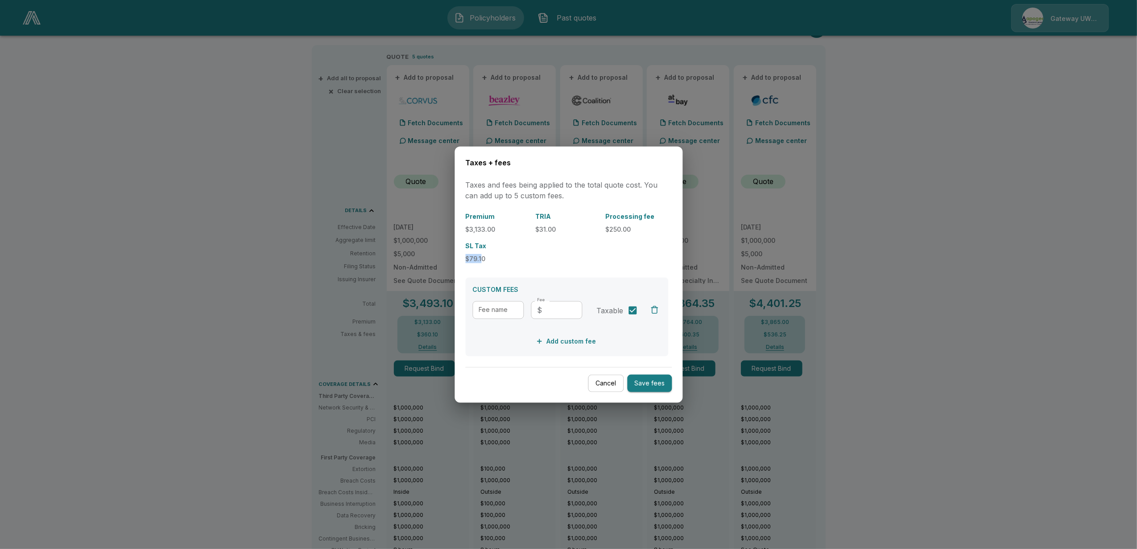
click at [481, 257] on p "$79.10" at bounding box center [496, 258] width 63 height 9
drag, startPoint x: 481, startPoint y: 257, endPoint x: 496, endPoint y: 259, distance: 15.3
click at [496, 259] on p "$79.10" at bounding box center [496, 258] width 63 height 9
click at [228, 426] on div at bounding box center [568, 274] width 1137 height 549
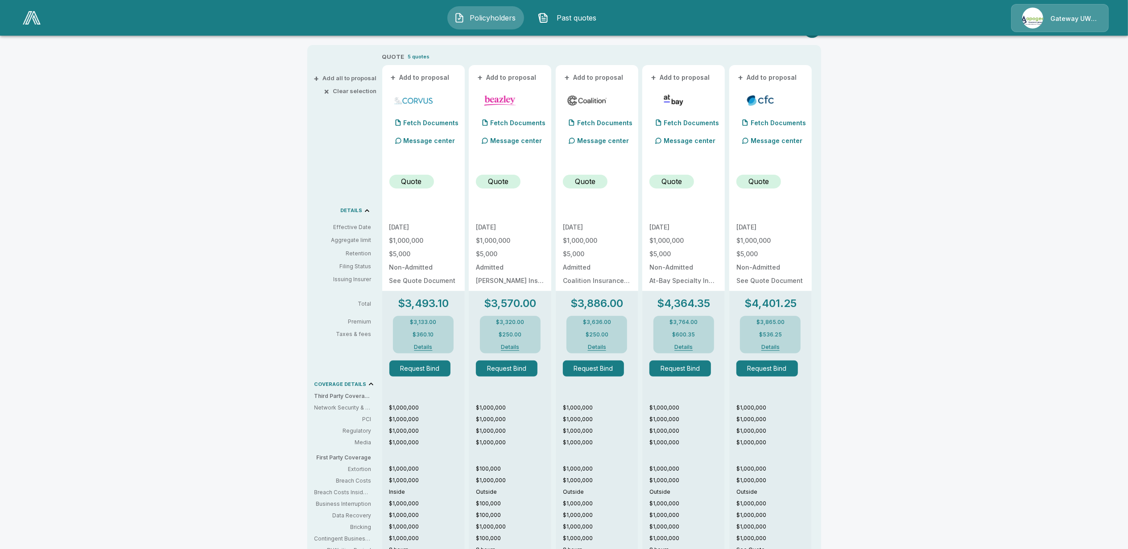
drag, startPoint x: 581, startPoint y: 17, endPoint x: 539, endPoint y: 138, distance: 128.2
click at [581, 17] on span "Past quotes" at bounding box center [576, 17] width 49 height 11
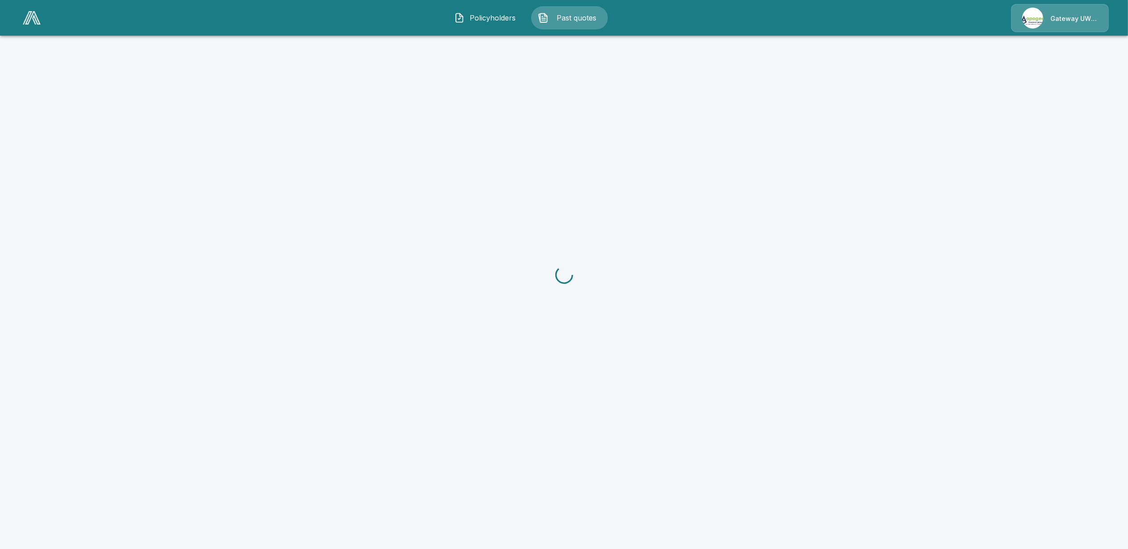
scroll to position [24, 0]
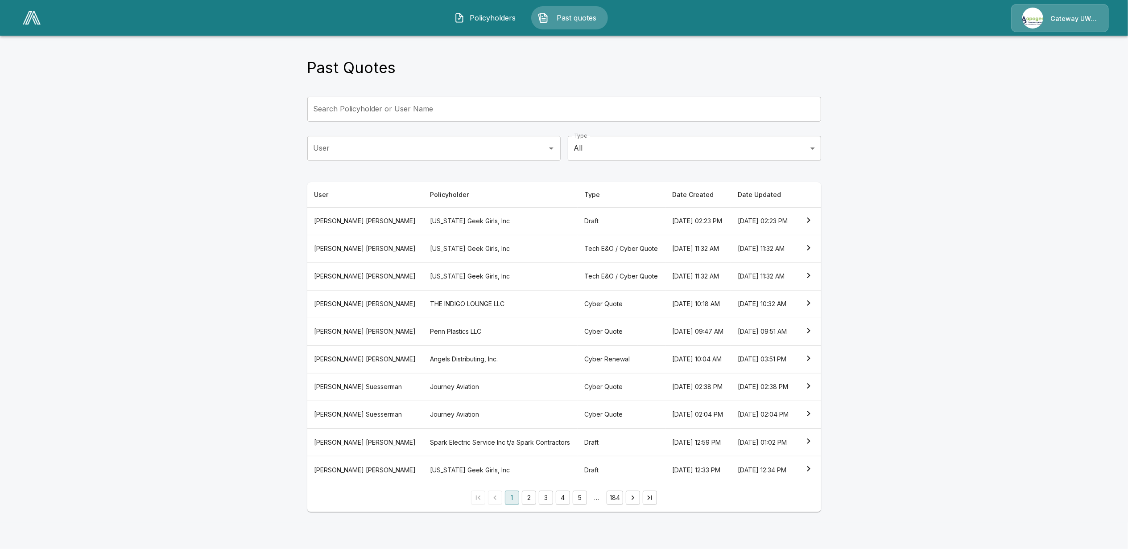
click at [423, 395] on th "Journey Aviation" at bounding box center [500, 387] width 154 height 28
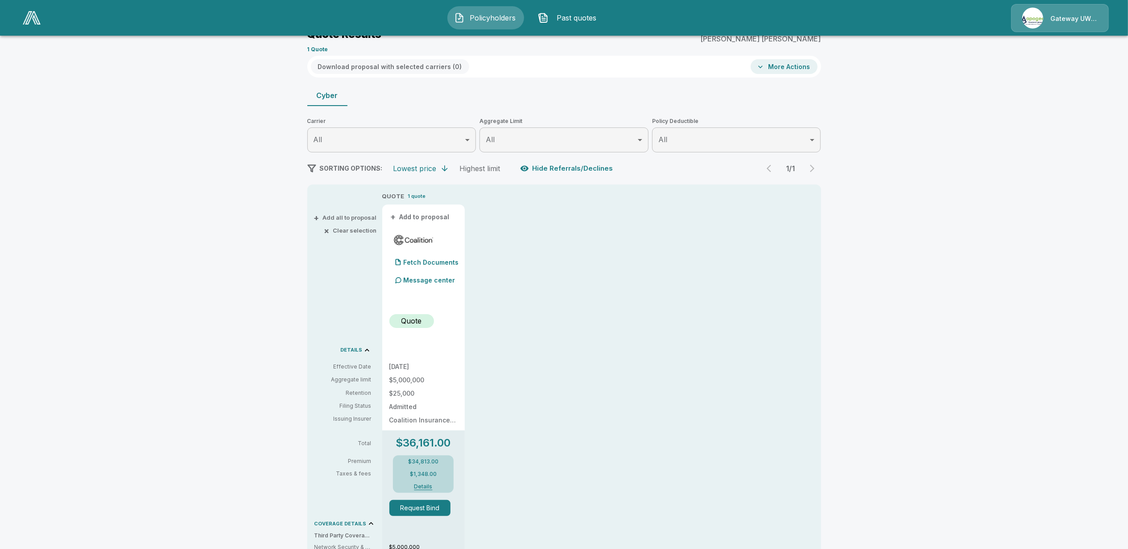
scroll to position [59, 0]
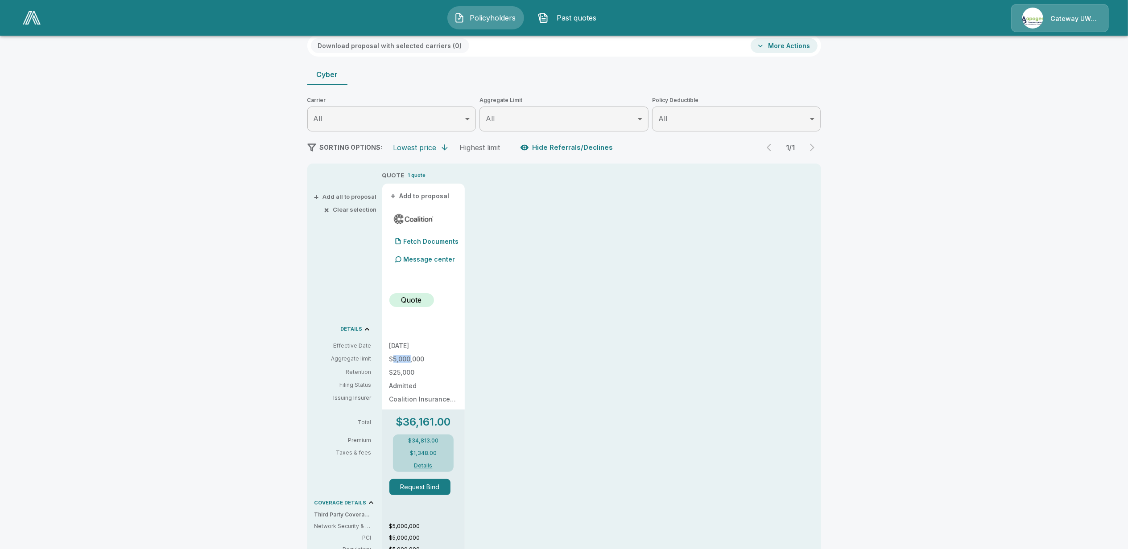
drag, startPoint x: 398, startPoint y: 357, endPoint x: 427, endPoint y: 355, distance: 29.5
click at [427, 356] on p "$5,000,000" at bounding box center [423, 359] width 68 height 6
drag, startPoint x: 427, startPoint y: 355, endPoint x: 518, endPoint y: 373, distance: 92.7
click at [518, 373] on div "QUOTE 1 quote + Add to proposal Fetch Documents Message center Quote 10/6/2025 …" at bounding box center [601, 462] width 439 height 583
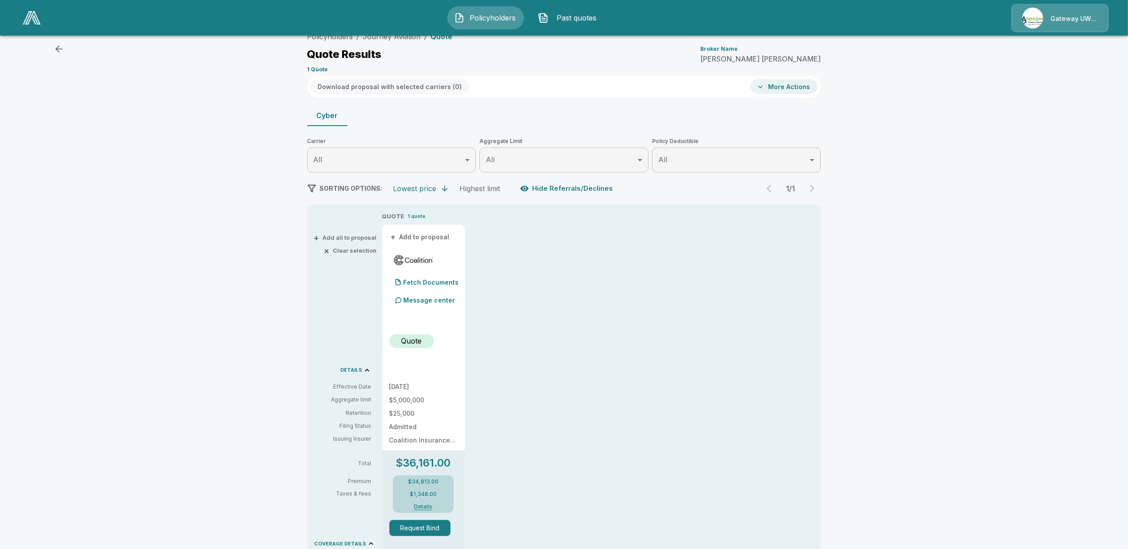
scroll to position [0, 0]
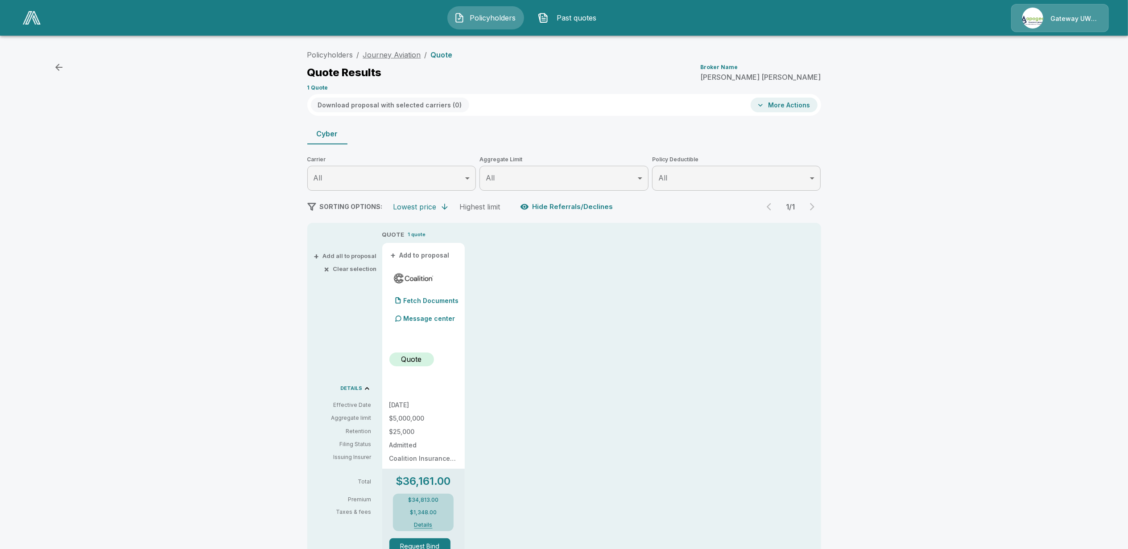
click at [406, 55] on link "Journey Aviation" at bounding box center [392, 54] width 58 height 9
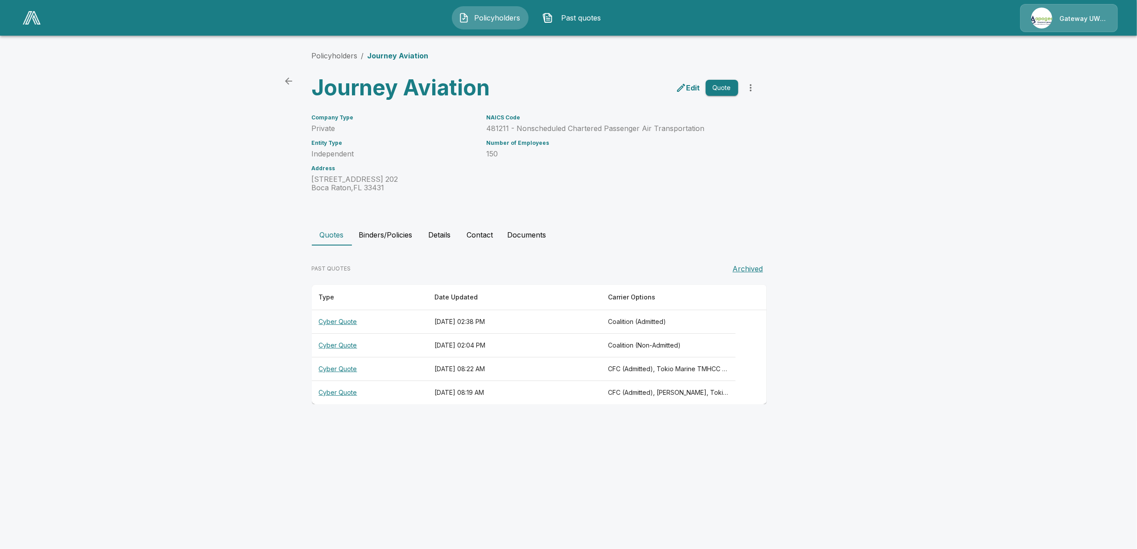
click at [381, 368] on th "Cyber Quote" at bounding box center [370, 370] width 116 height 24
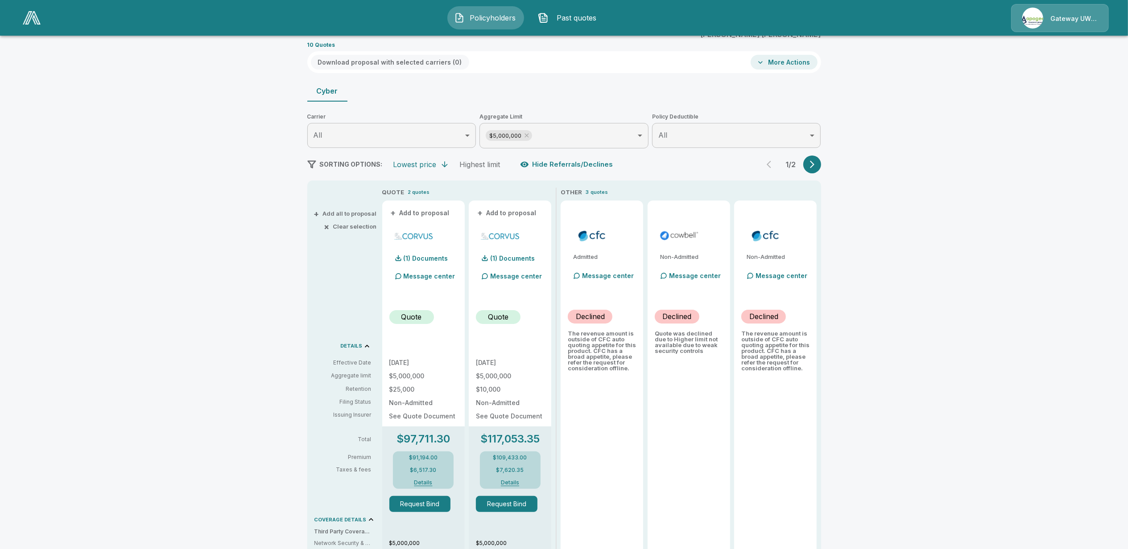
scroll to position [59, 0]
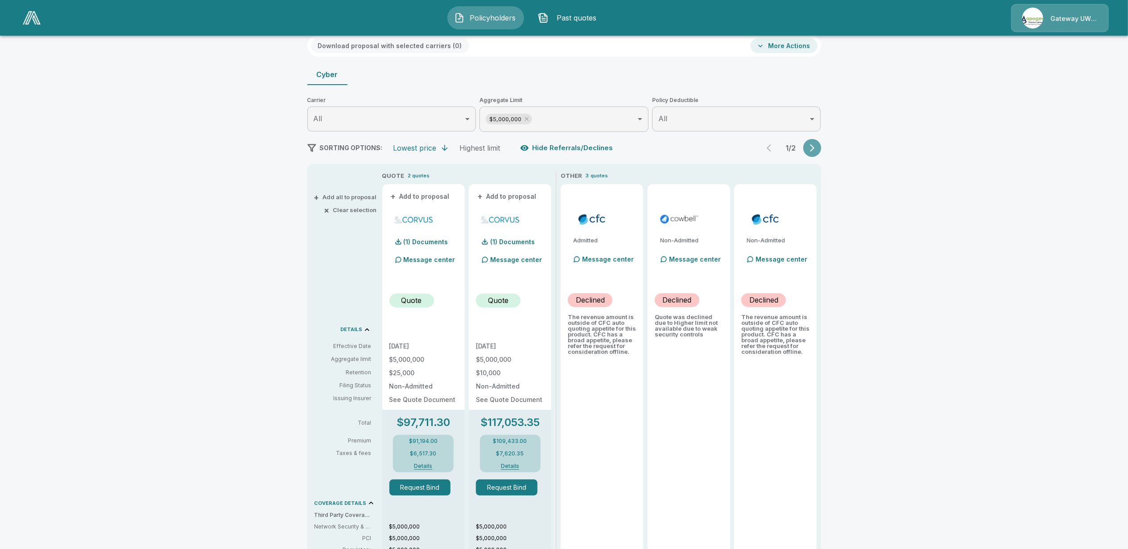
click at [821, 149] on button "button" at bounding box center [812, 148] width 18 height 18
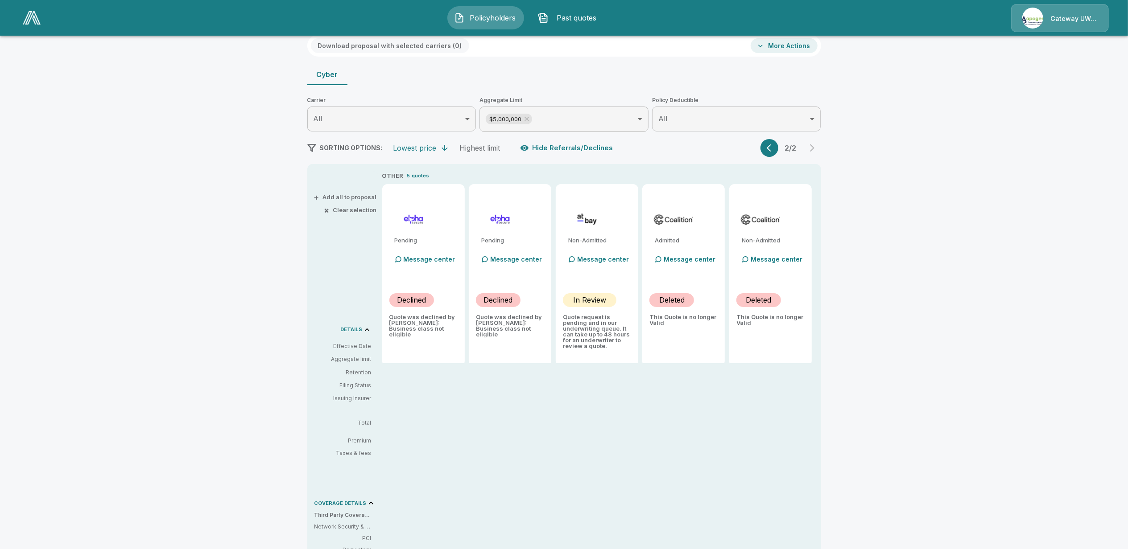
click at [776, 150] on icon "button" at bounding box center [771, 148] width 9 height 9
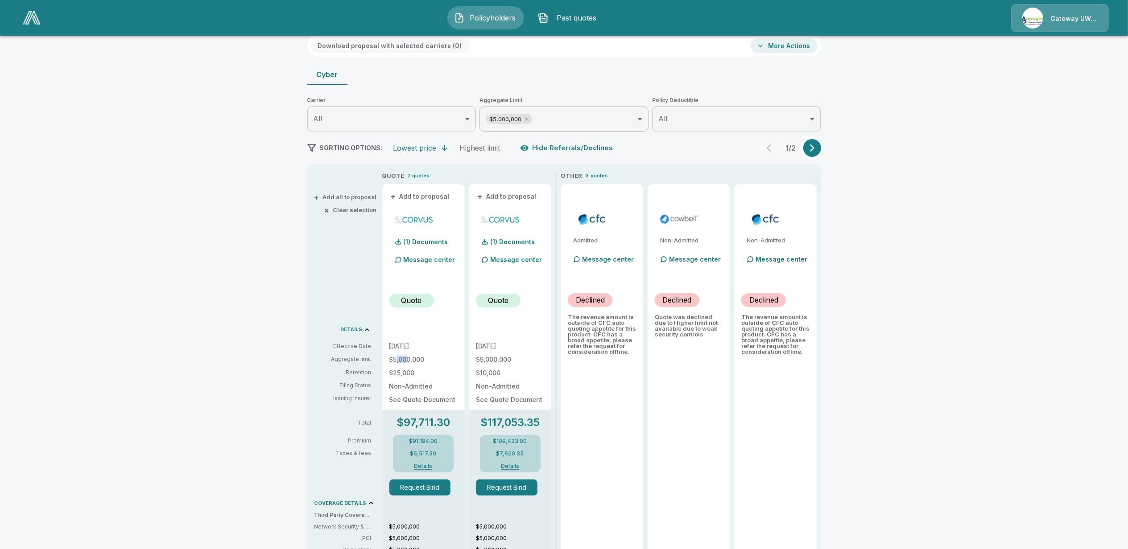
drag, startPoint x: 400, startPoint y: 357, endPoint x: 414, endPoint y: 357, distance: 14.3
click at [414, 357] on p "$5,000,000" at bounding box center [423, 360] width 68 height 6
drag, startPoint x: 414, startPoint y: 357, endPoint x: 500, endPoint y: 359, distance: 85.7
click at [500, 359] on p "$5,000,000" at bounding box center [510, 360] width 68 height 6
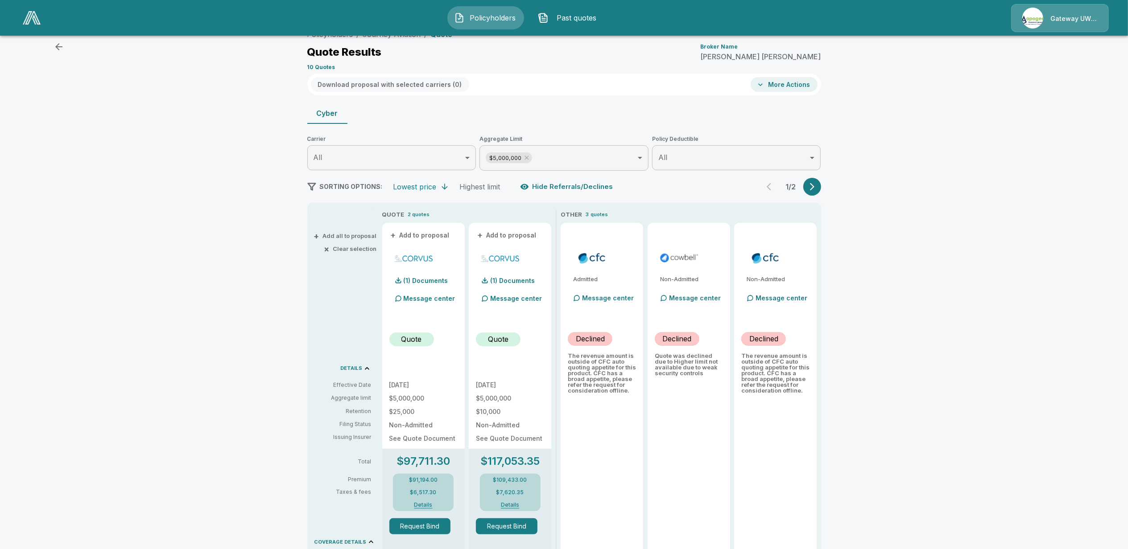
scroll to position [0, 0]
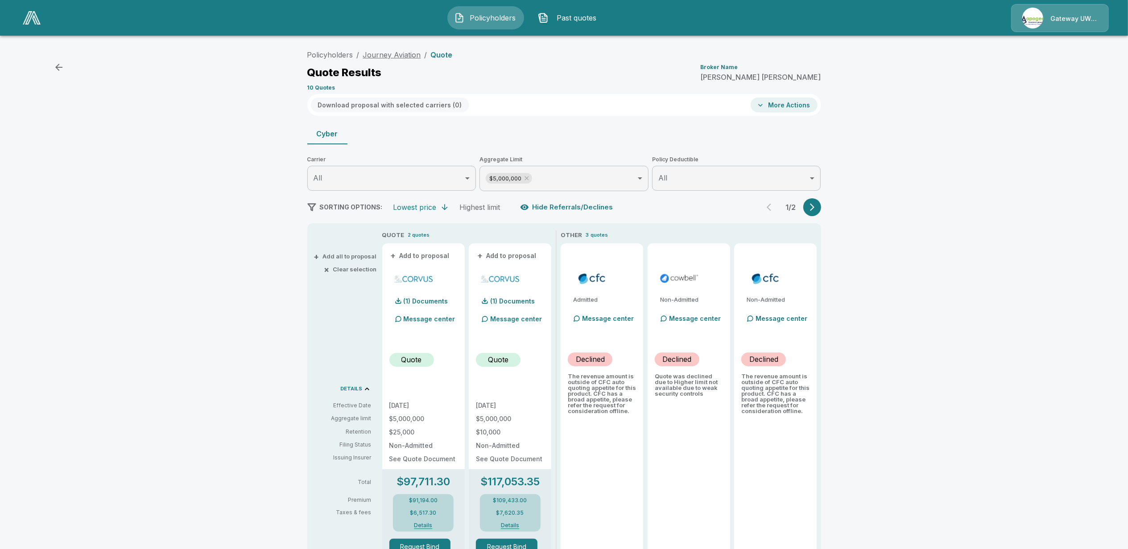
click at [386, 53] on link "Journey Aviation" at bounding box center [392, 54] width 58 height 9
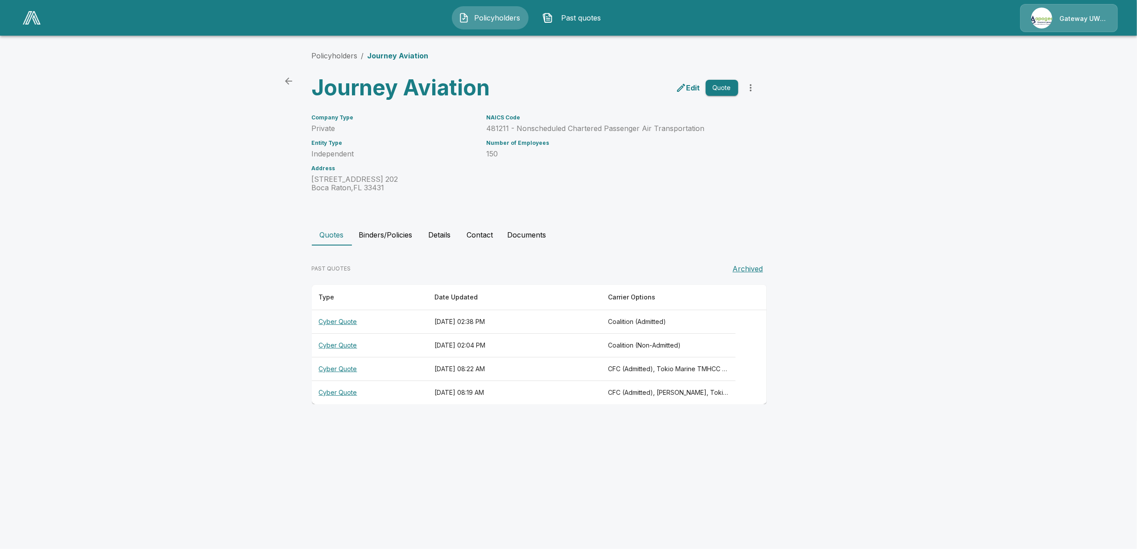
click at [336, 391] on th "Cyber Quote" at bounding box center [370, 393] width 116 height 24
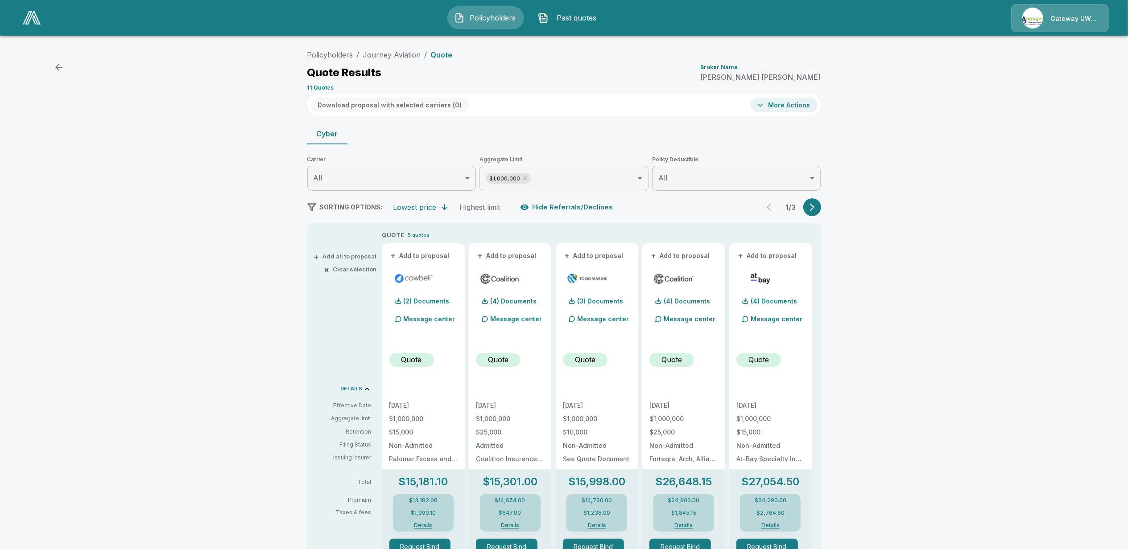
click at [575, 177] on body "Policyholders Past quotes Gateway UW dba Apogee Policyholders / Journey Aviatio…" at bounding box center [564, 445] width 1128 height 891
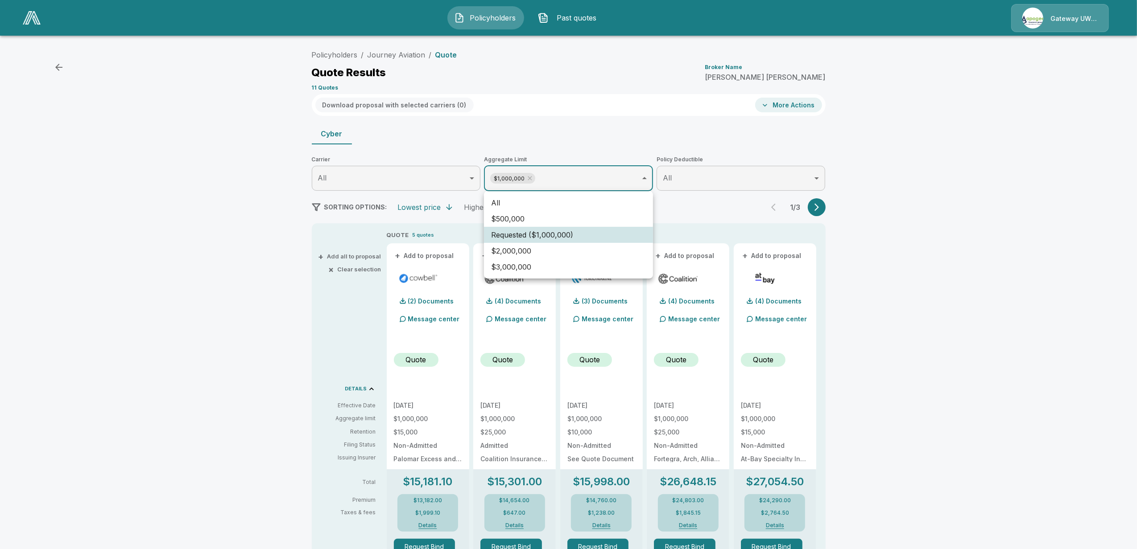
click at [516, 201] on li "All" at bounding box center [568, 203] width 169 height 16
drag, startPoint x: 252, startPoint y: 350, endPoint x: 266, endPoint y: 336, distance: 19.6
click at [252, 349] on div at bounding box center [568, 274] width 1137 height 549
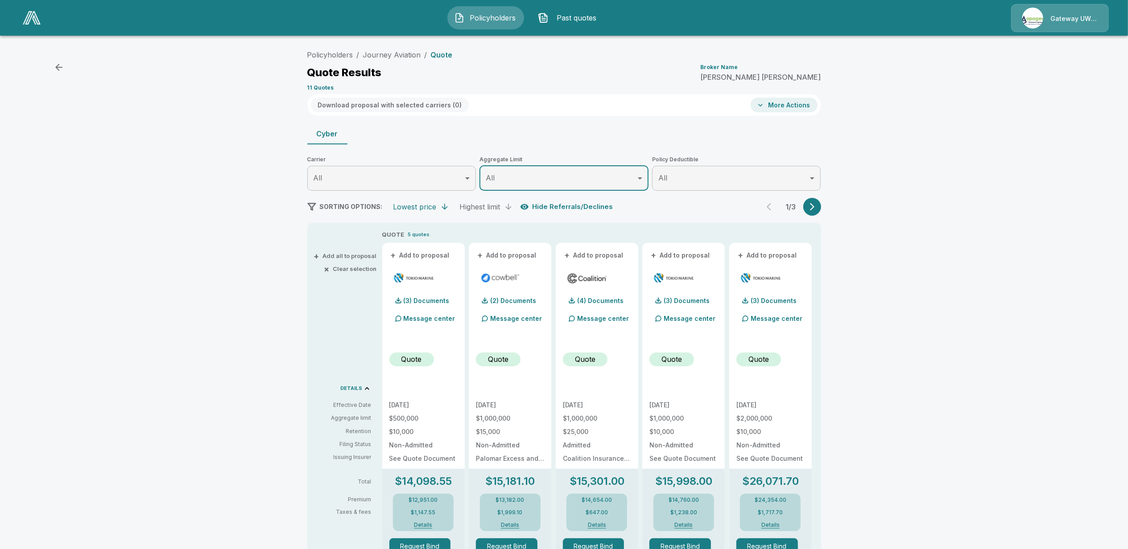
click at [485, 209] on div "Highest limit" at bounding box center [480, 206] width 41 height 9
click at [400, 54] on link "Journey Aviation" at bounding box center [392, 54] width 58 height 9
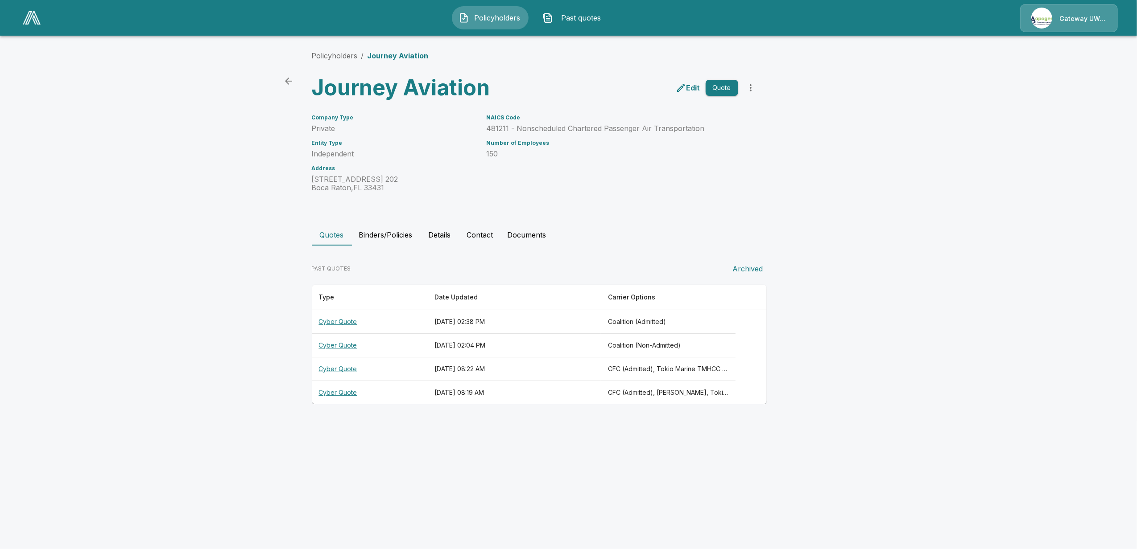
click at [334, 319] on th "Cyber Quote" at bounding box center [370, 322] width 116 height 24
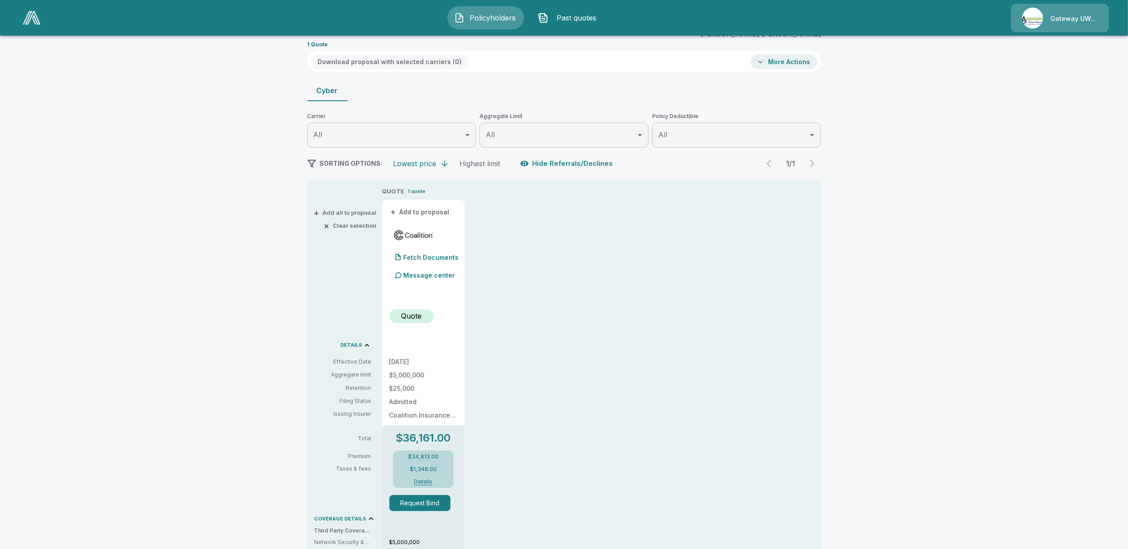
scroll to position [59, 0]
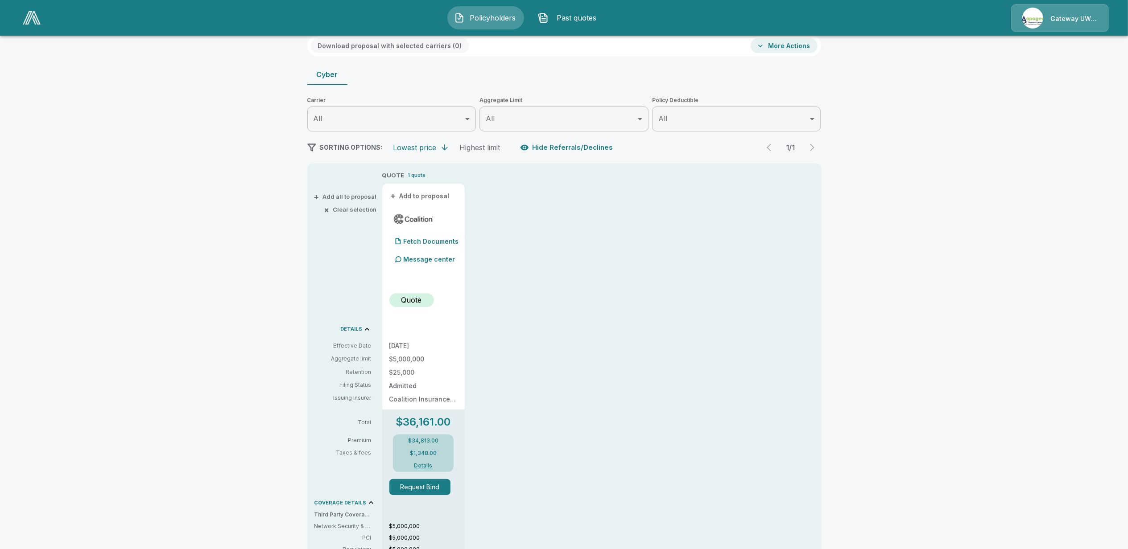
click at [170, 288] on div "Policyholders / Journey Aviation / Quote Quote Results Broker Name [PERSON_NAME…" at bounding box center [564, 407] width 1128 height 848
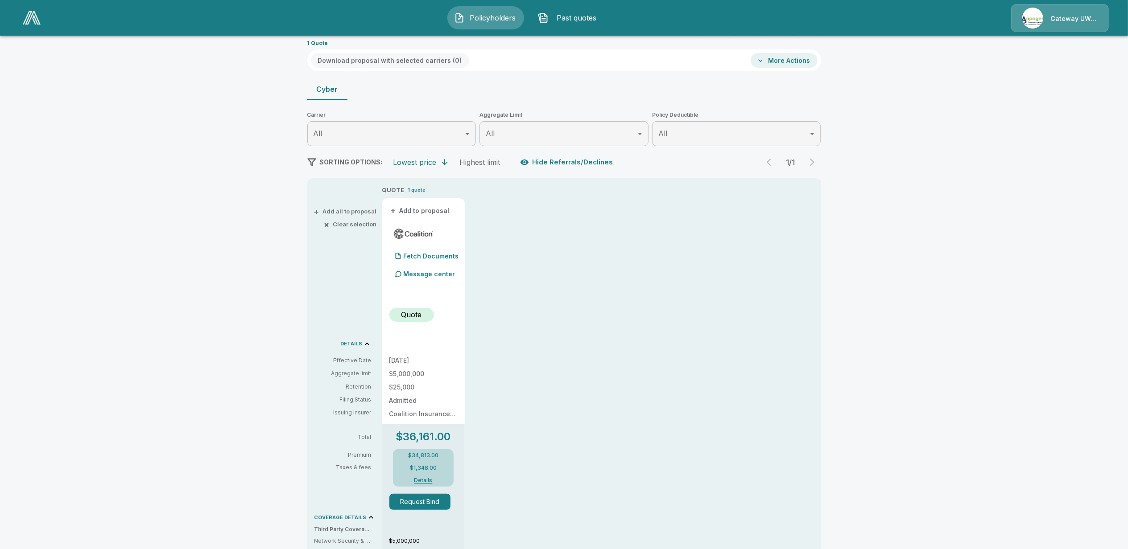
scroll to position [0, 0]
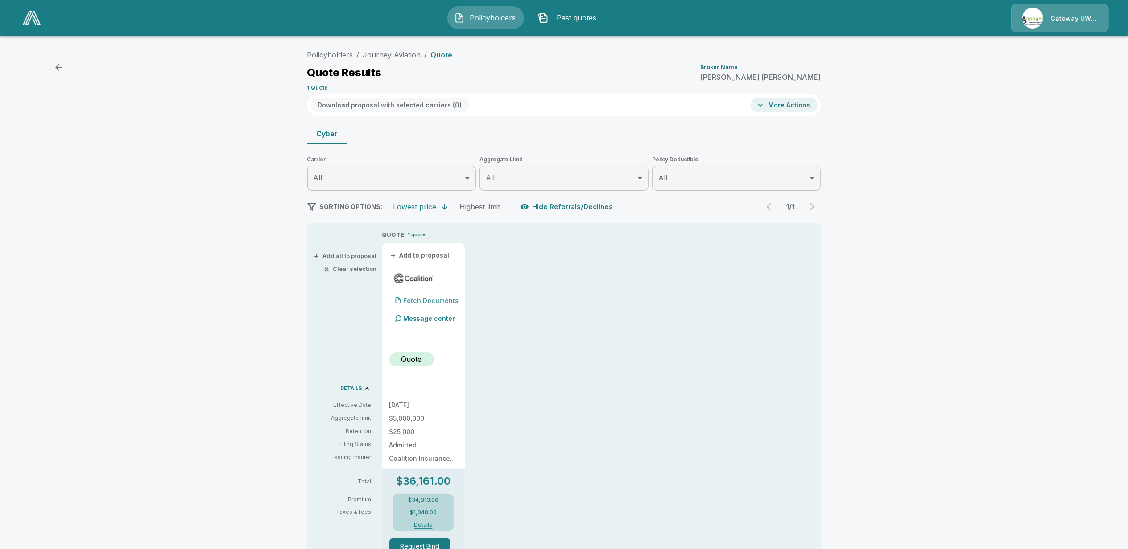
click at [420, 300] on p "Fetch Documents" at bounding box center [431, 301] width 55 height 6
click at [440, 297] on div "(4) Documents" at bounding box center [419, 301] width 61 height 18
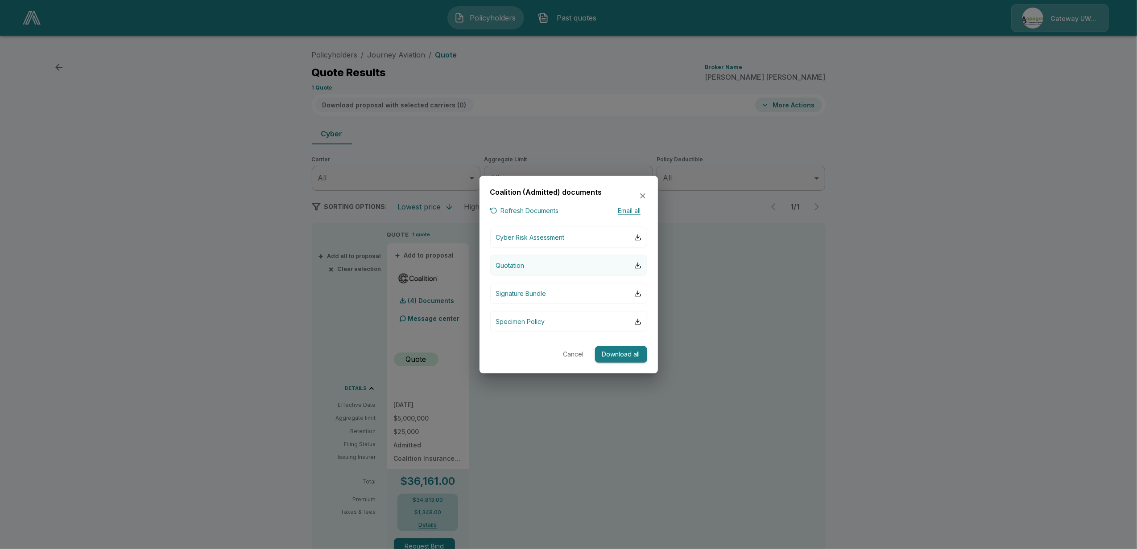
click at [591, 269] on button "Quotation" at bounding box center [568, 265] width 157 height 21
click at [237, 224] on div at bounding box center [568, 274] width 1137 height 549
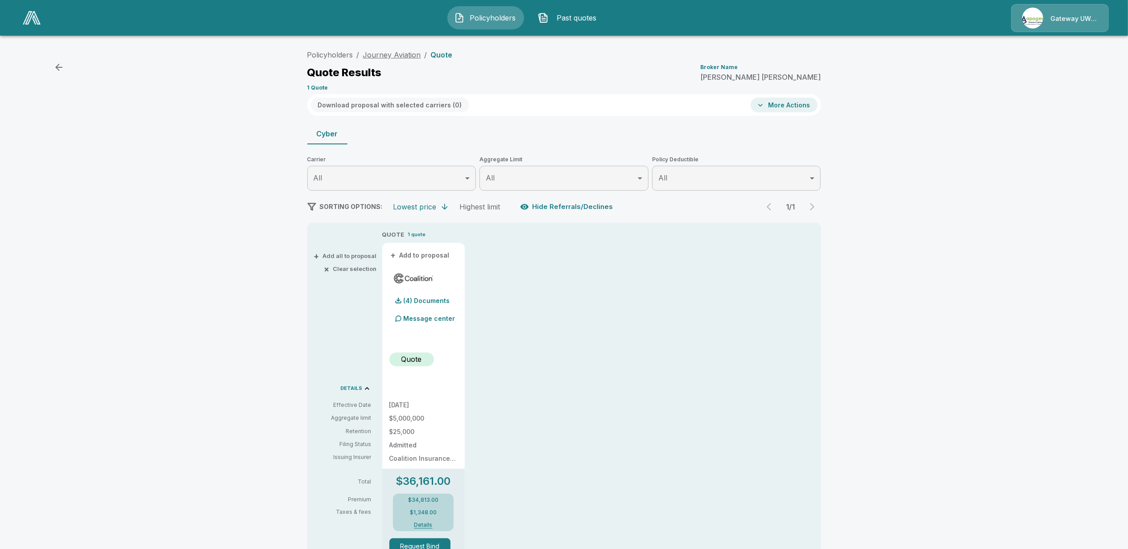
click at [397, 54] on link "Journey Aviation" at bounding box center [392, 54] width 58 height 9
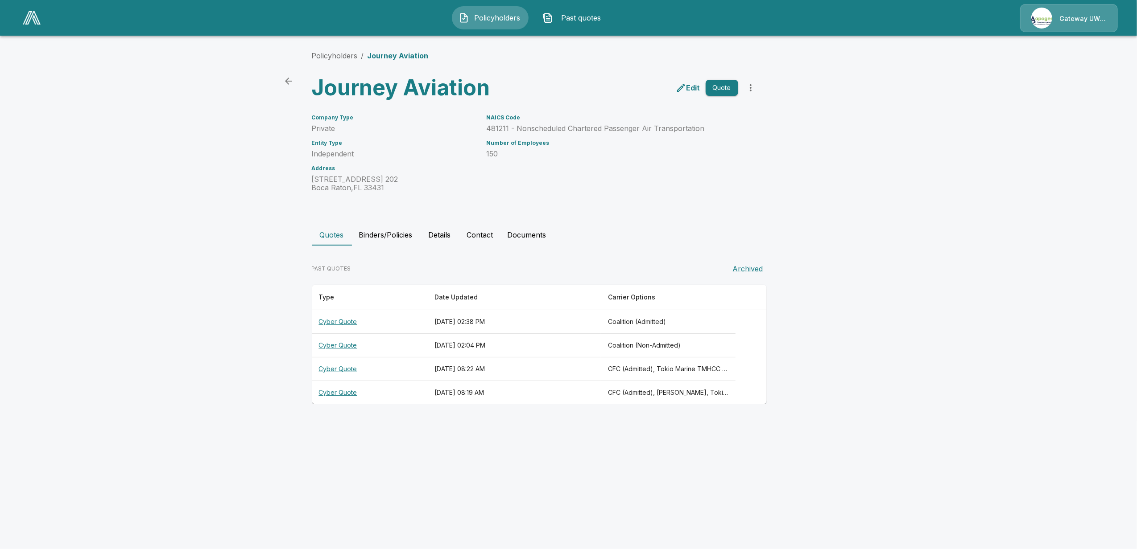
click at [336, 345] on th "Cyber Quote" at bounding box center [370, 346] width 116 height 24
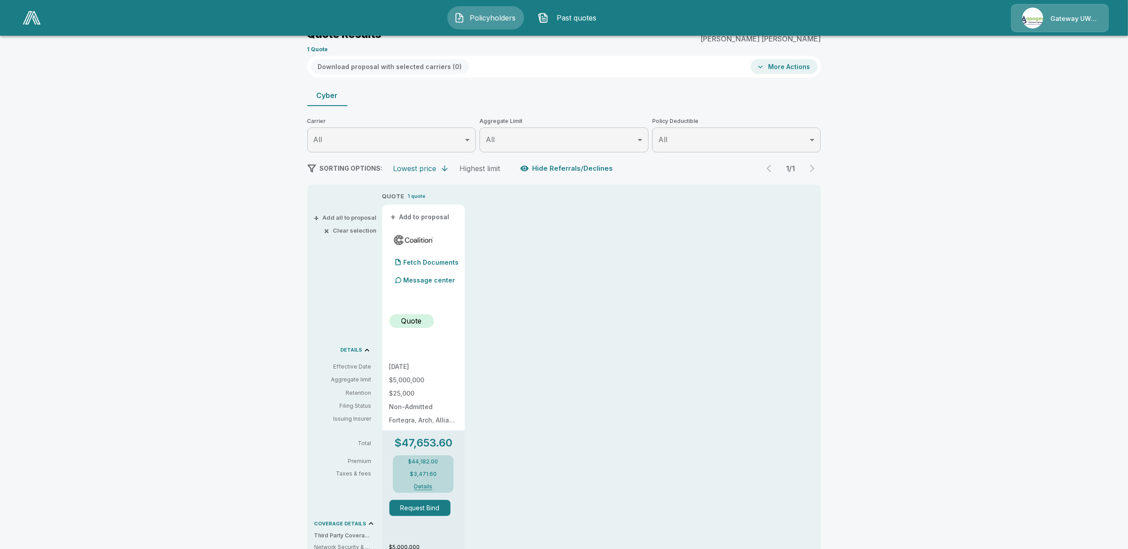
scroll to position [59, 0]
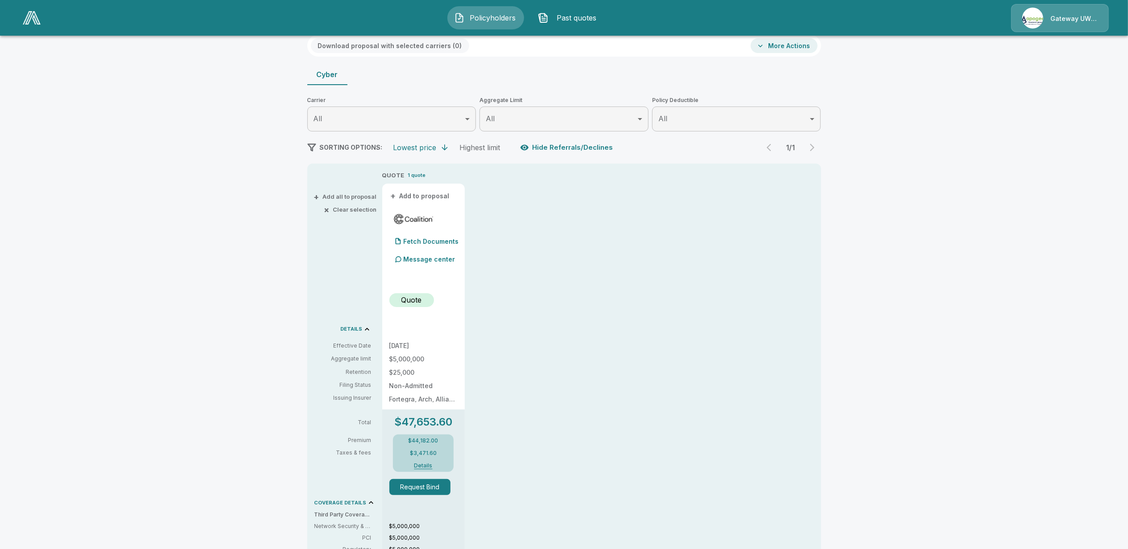
click at [174, 346] on div "Policyholders / Journey Aviation / Quote Quote Results Broker Name [PERSON_NAME…" at bounding box center [564, 407] width 1128 height 848
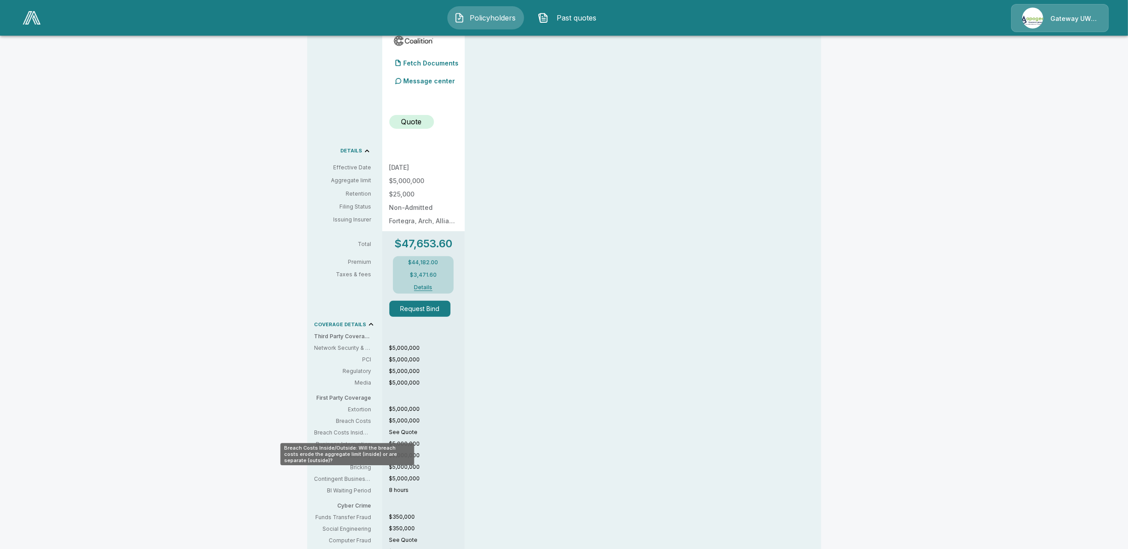
scroll to position [0, 0]
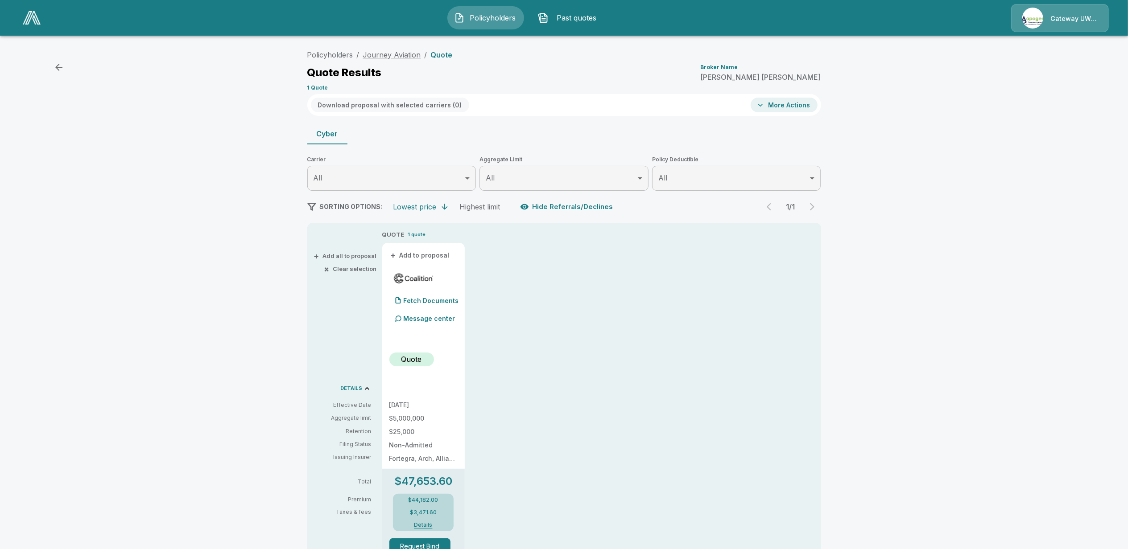
click at [409, 53] on link "Journey Aviation" at bounding box center [392, 54] width 58 height 9
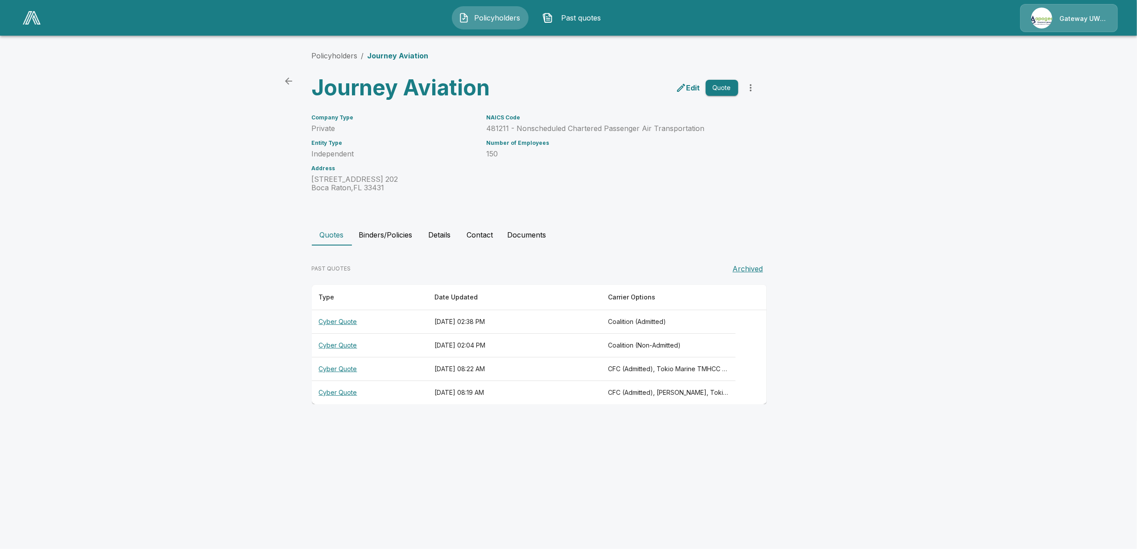
click at [334, 369] on th "Cyber Quote" at bounding box center [370, 370] width 116 height 24
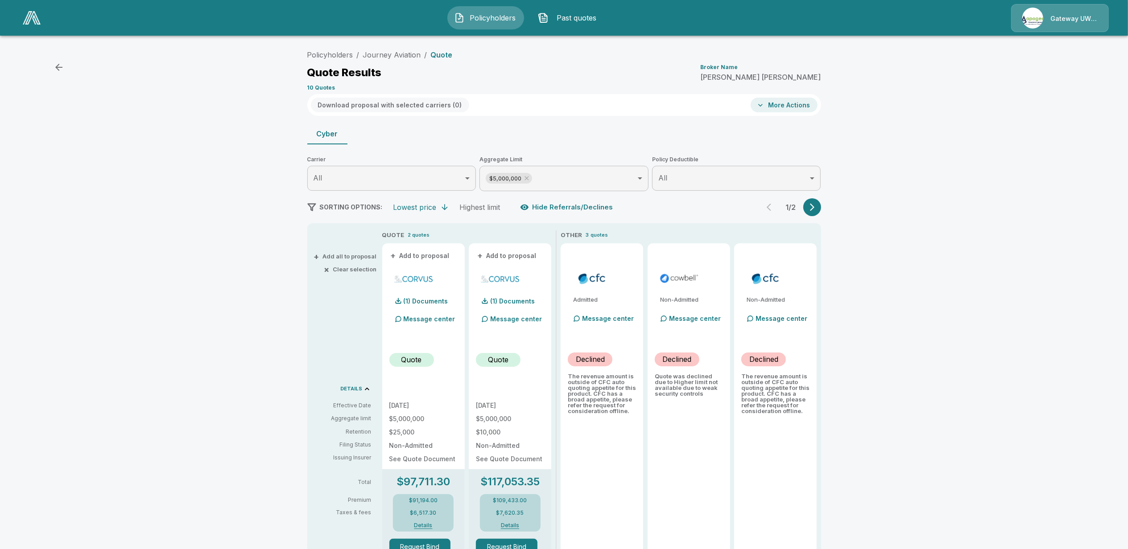
click at [817, 205] on icon "button" at bounding box center [812, 207] width 9 height 9
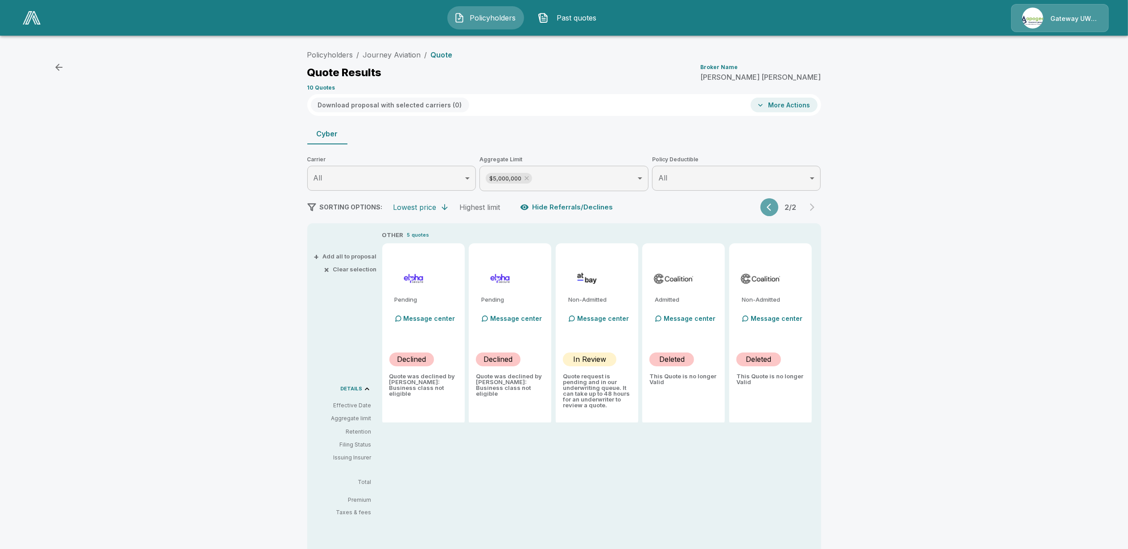
click at [773, 205] on icon "button" at bounding box center [771, 207] width 9 height 9
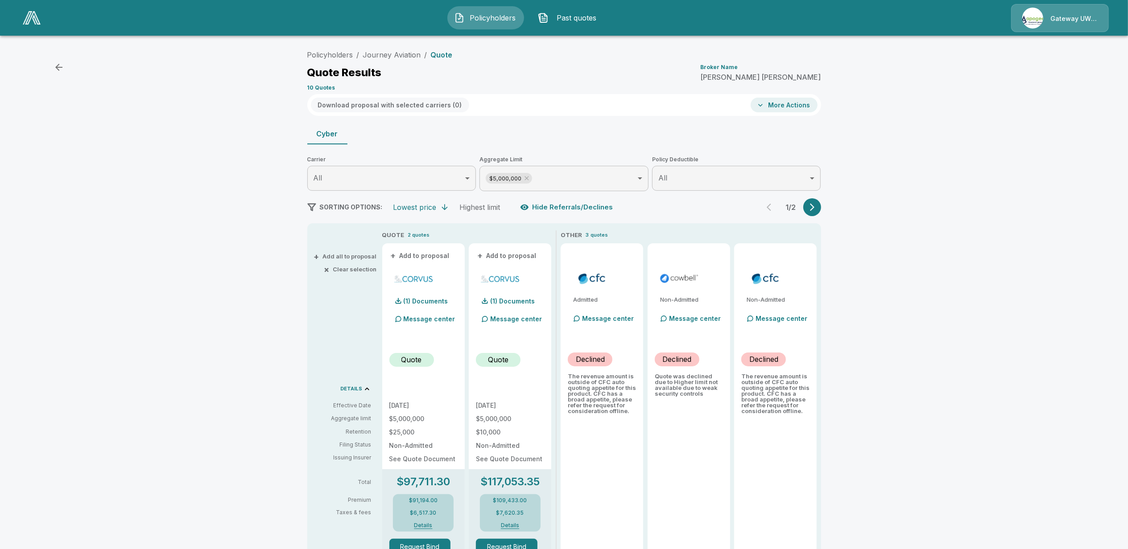
click at [241, 291] on div "Policyholders / Journey Aviation / Quote Quote Results Broker Name Corey MacDon…" at bounding box center [564, 466] width 1128 height 849
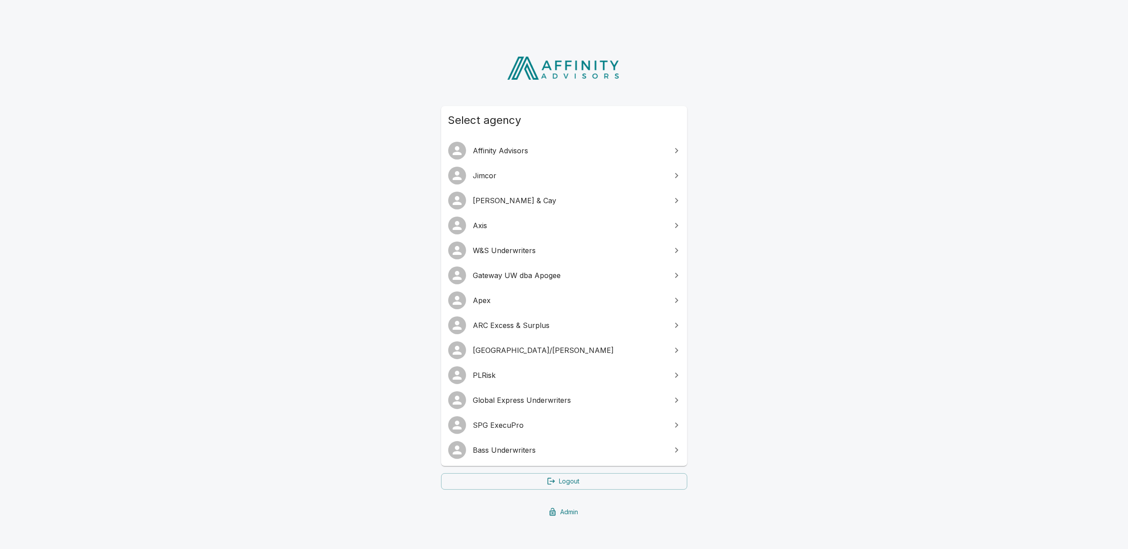
click at [223, 191] on div "Select agency Affinity Advisors [PERSON_NAME] & Cay Axis W&S Underwriters Gatew…" at bounding box center [564, 284] width 1128 height 496
